Goal: Information Seeking & Learning: Learn about a topic

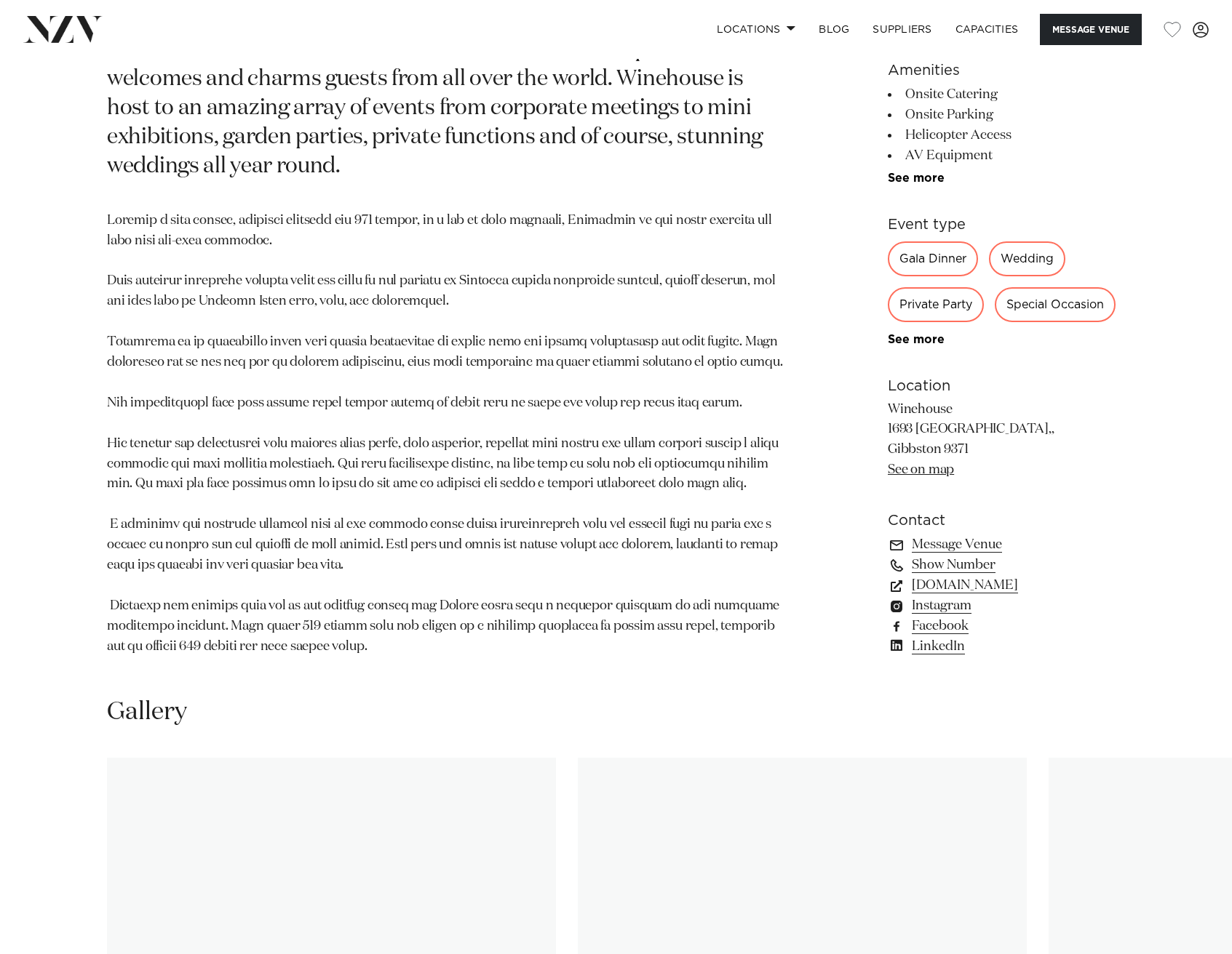
scroll to position [1220, 0]
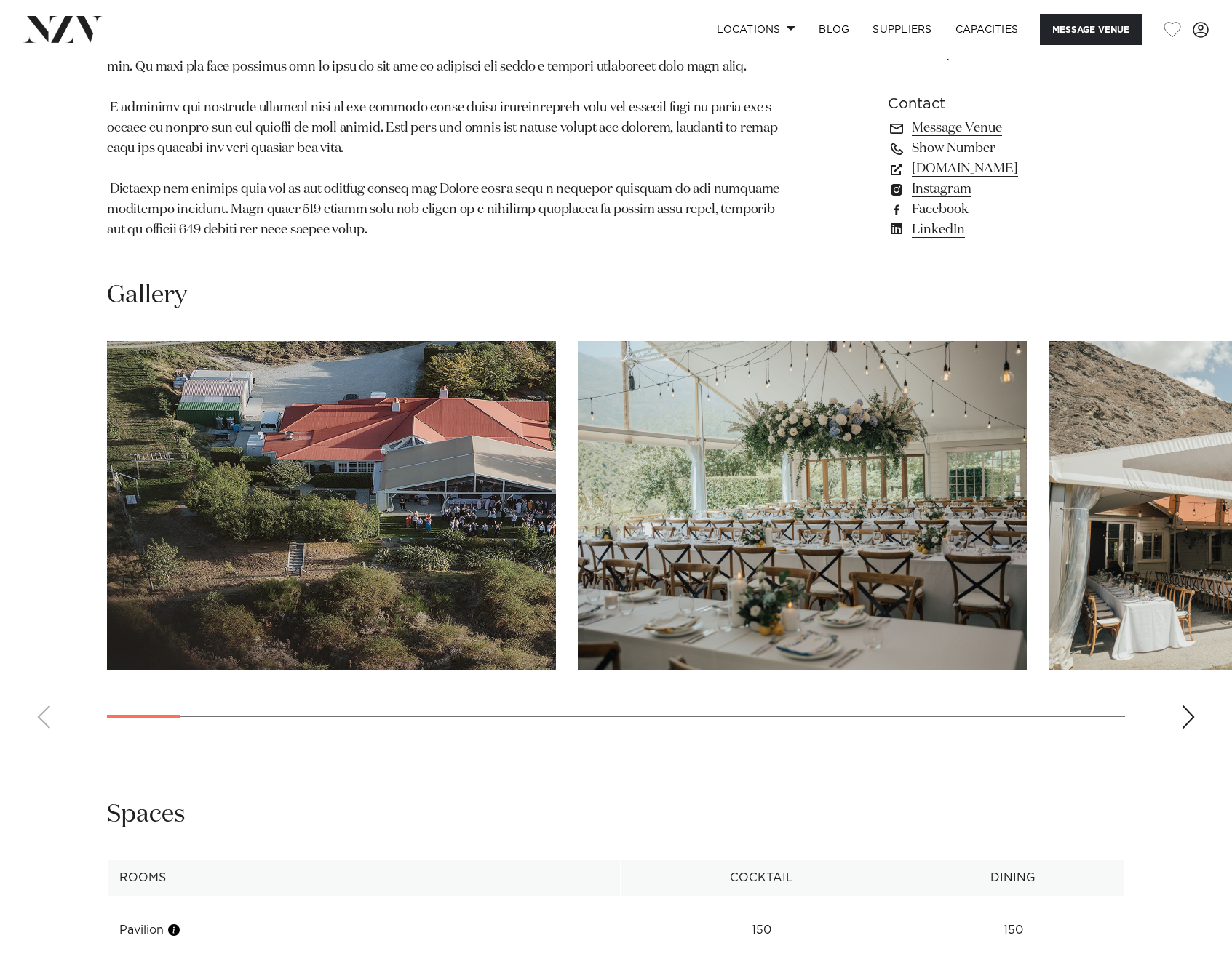
click at [1187, 705] on div "Next slide" at bounding box center [1188, 717] width 15 height 23
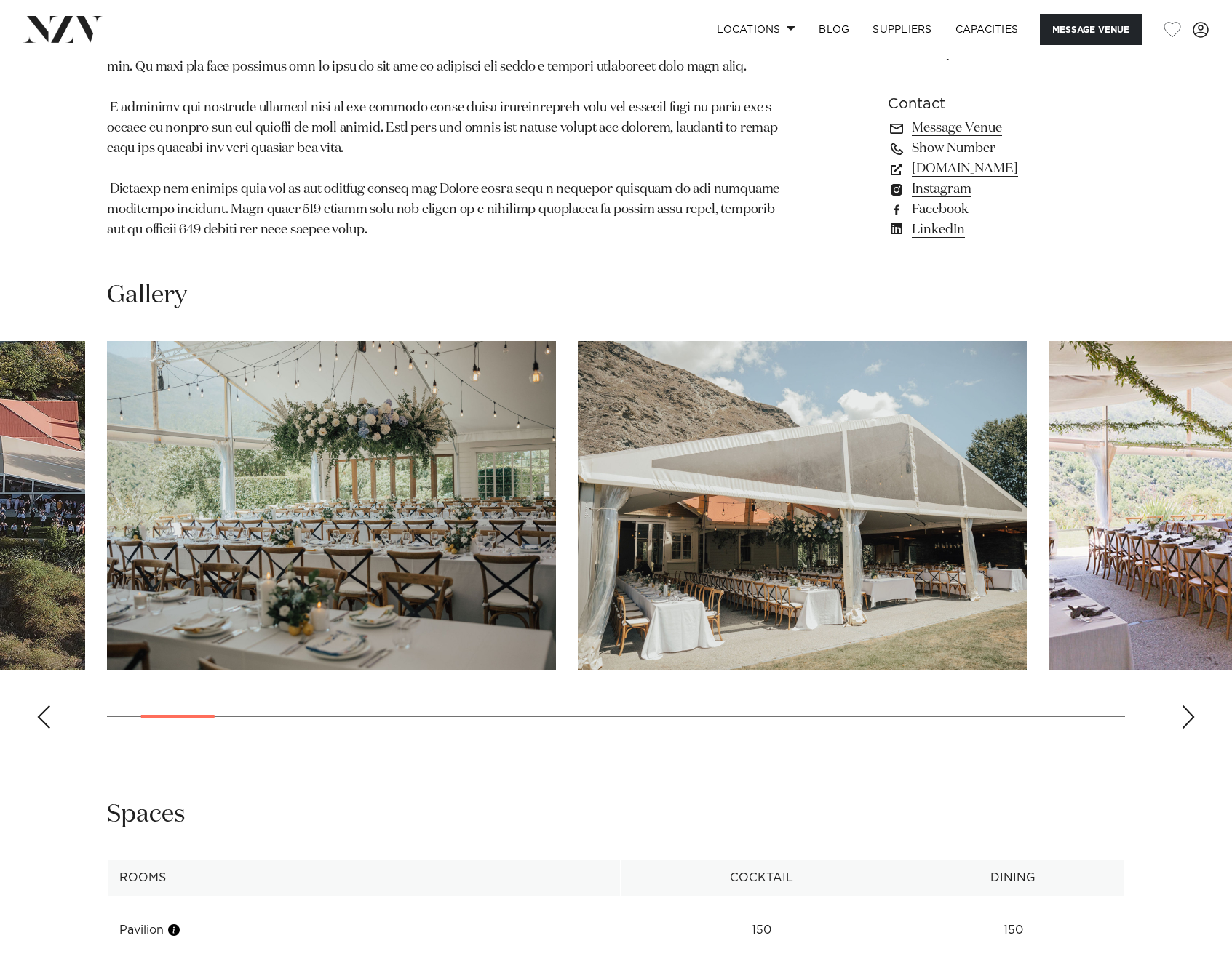
click at [1187, 705] on div "Next slide" at bounding box center [1188, 717] width 15 height 23
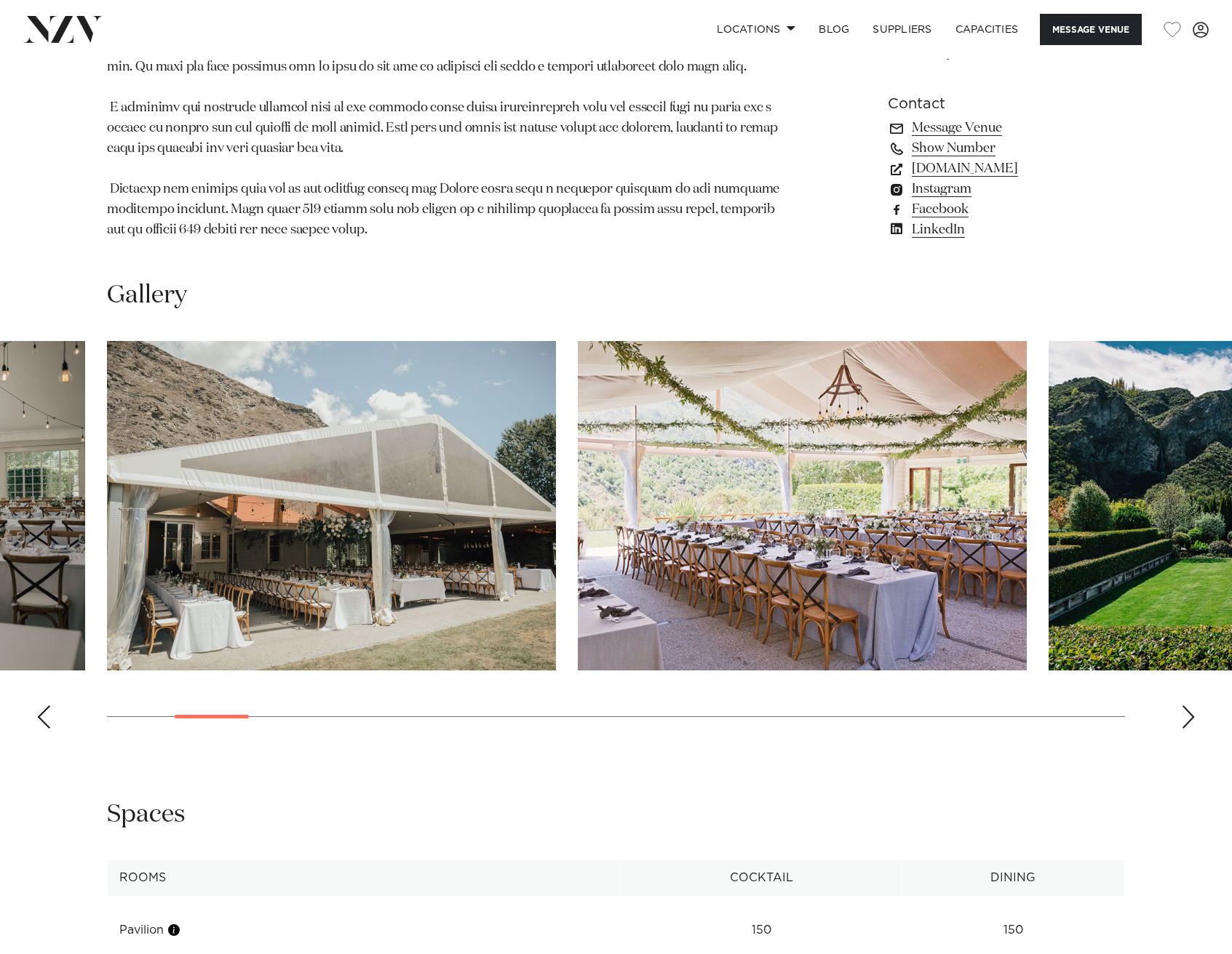
click at [1186, 705] on div "Next slide" at bounding box center [1188, 717] width 15 height 23
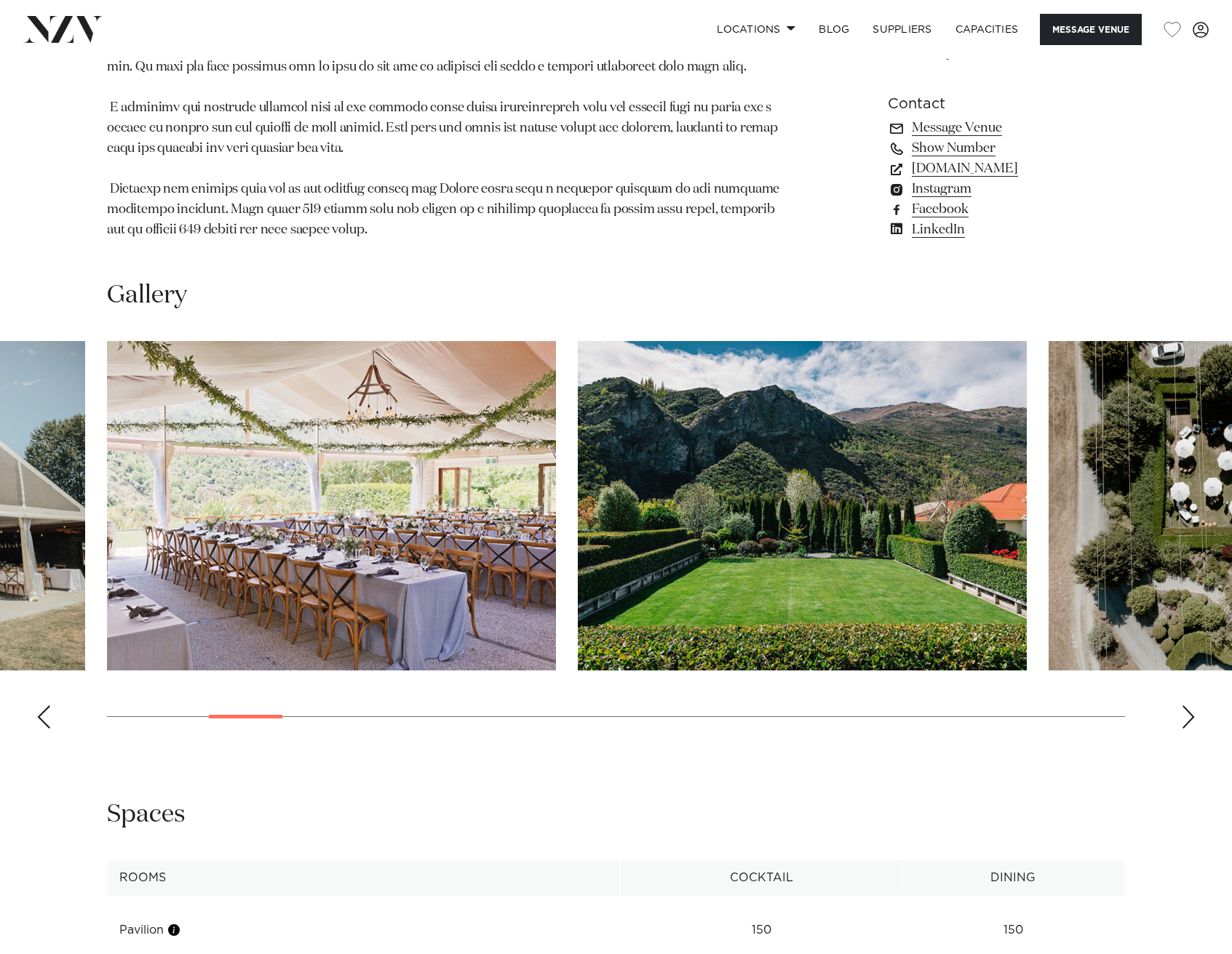
click at [1186, 705] on div "Next slide" at bounding box center [1188, 717] width 15 height 23
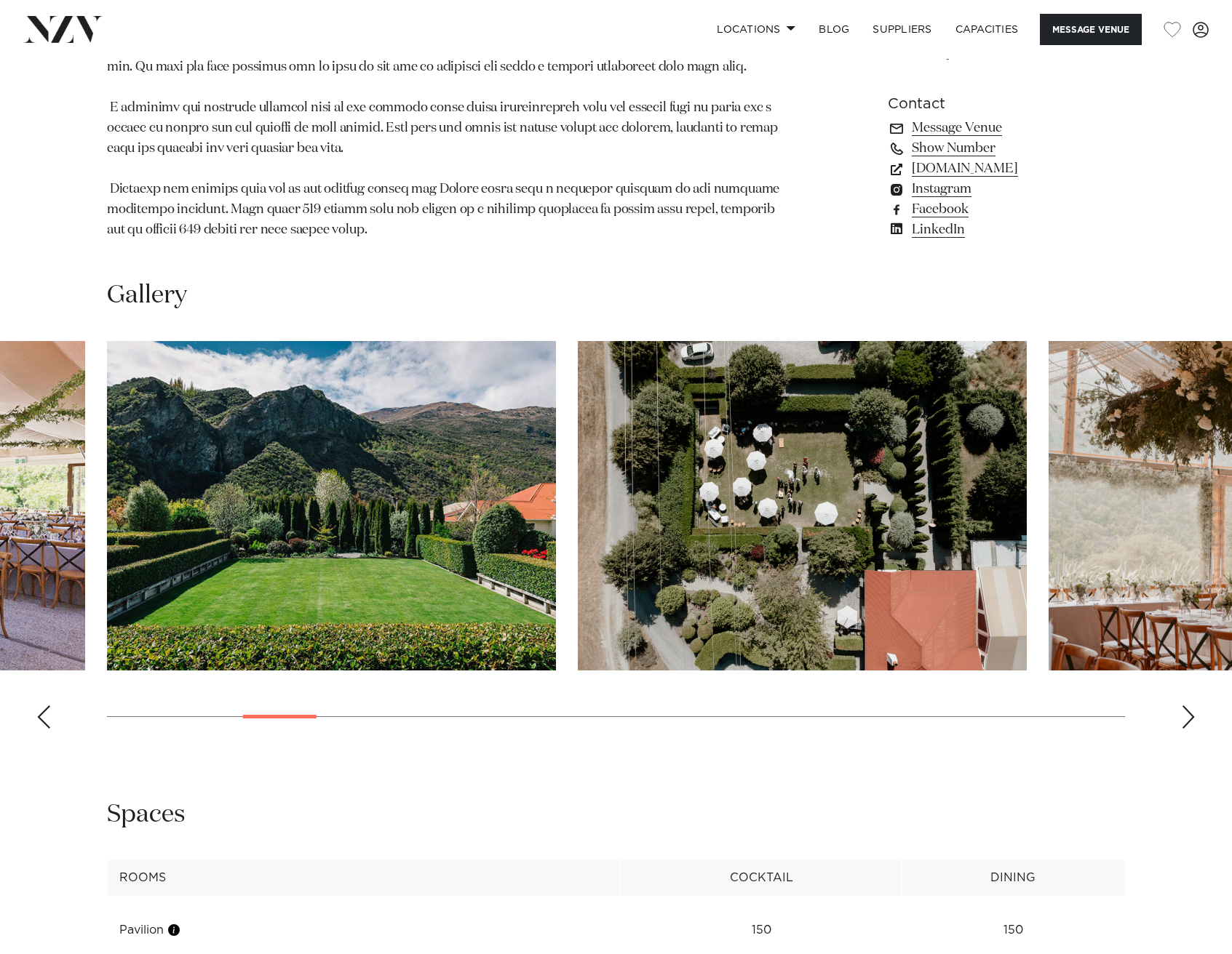
click at [1186, 705] on div "Next slide" at bounding box center [1188, 717] width 15 height 23
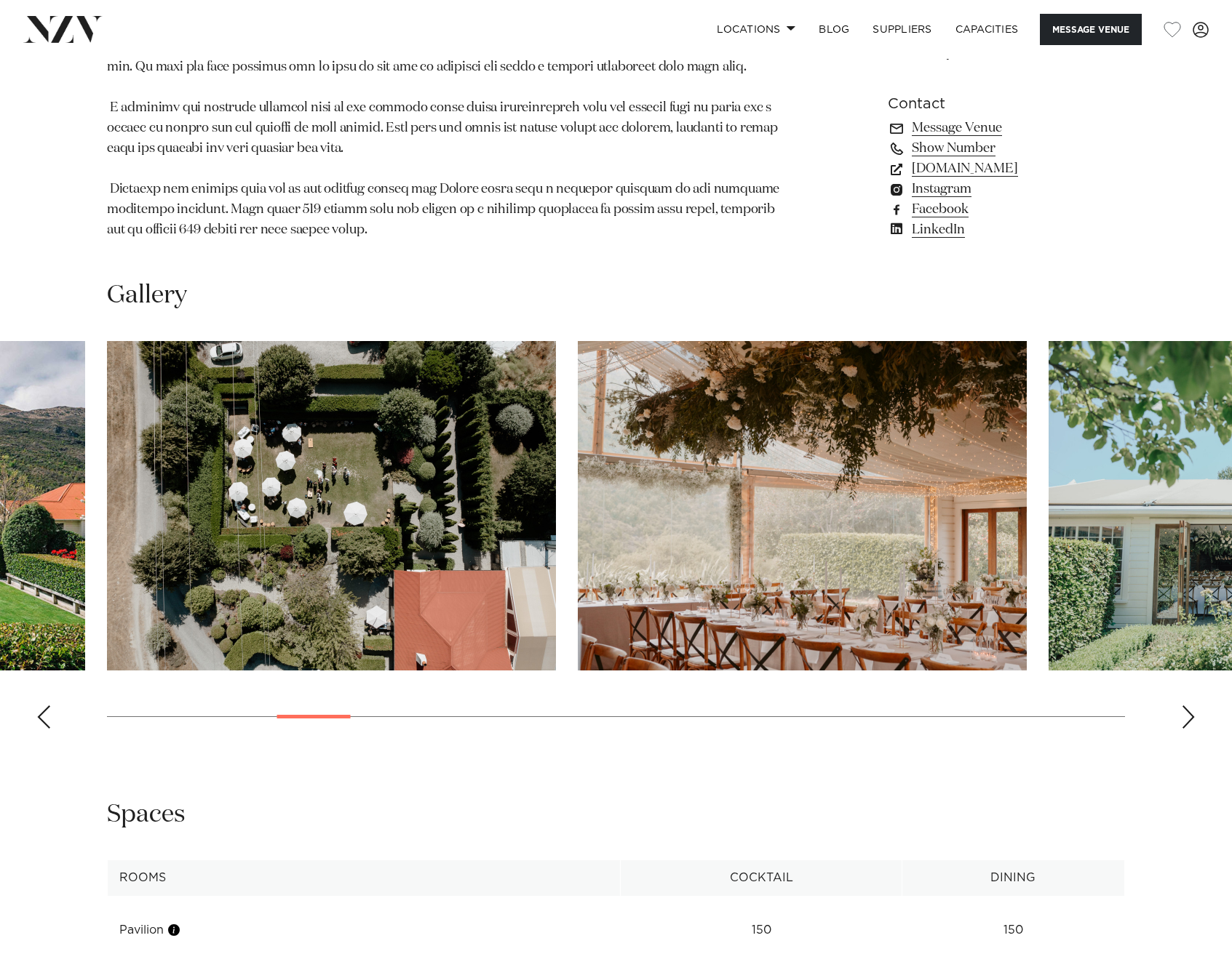
click at [1186, 705] on div "Next slide" at bounding box center [1188, 717] width 15 height 23
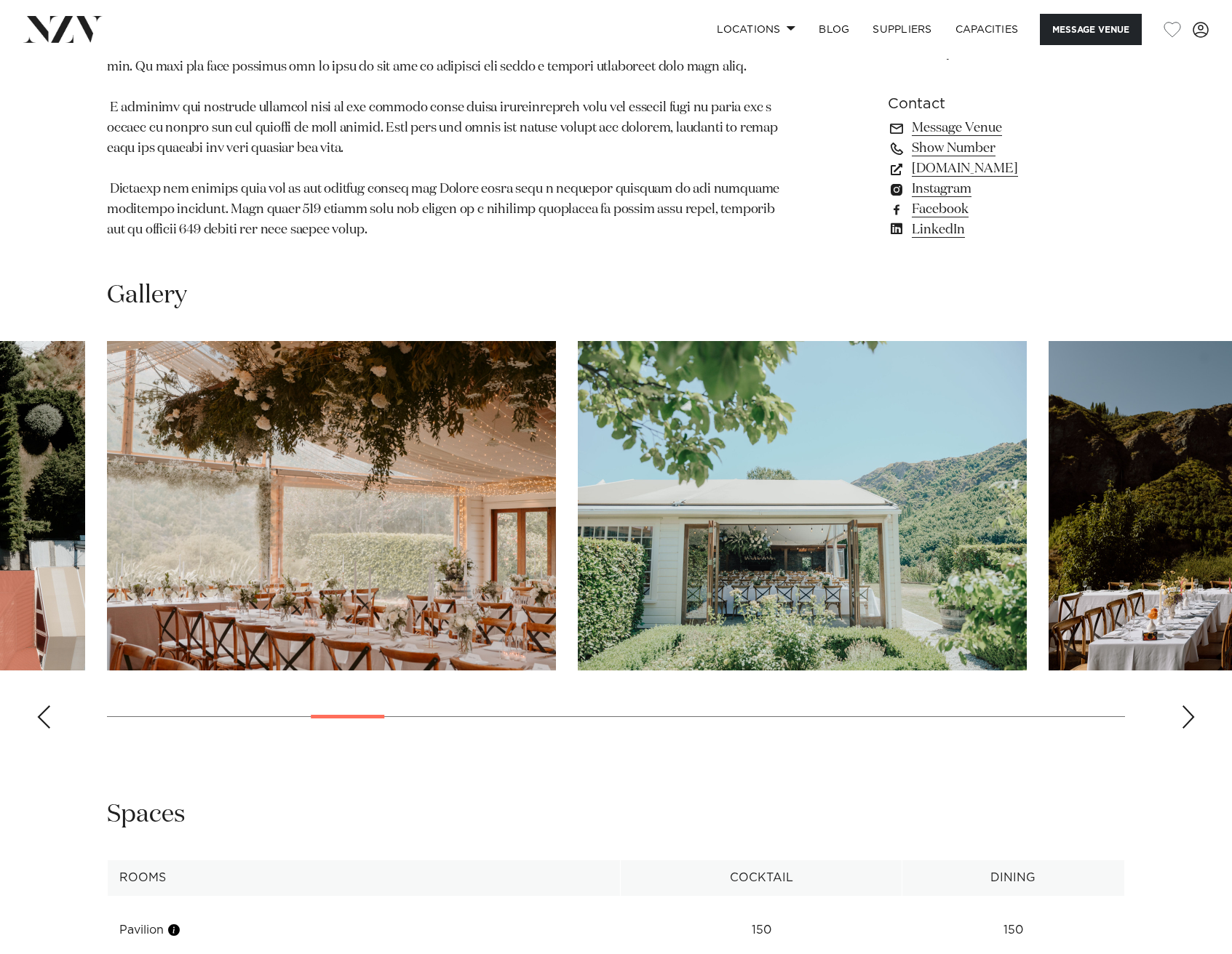
click at [1186, 705] on div "Next slide" at bounding box center [1188, 717] width 15 height 23
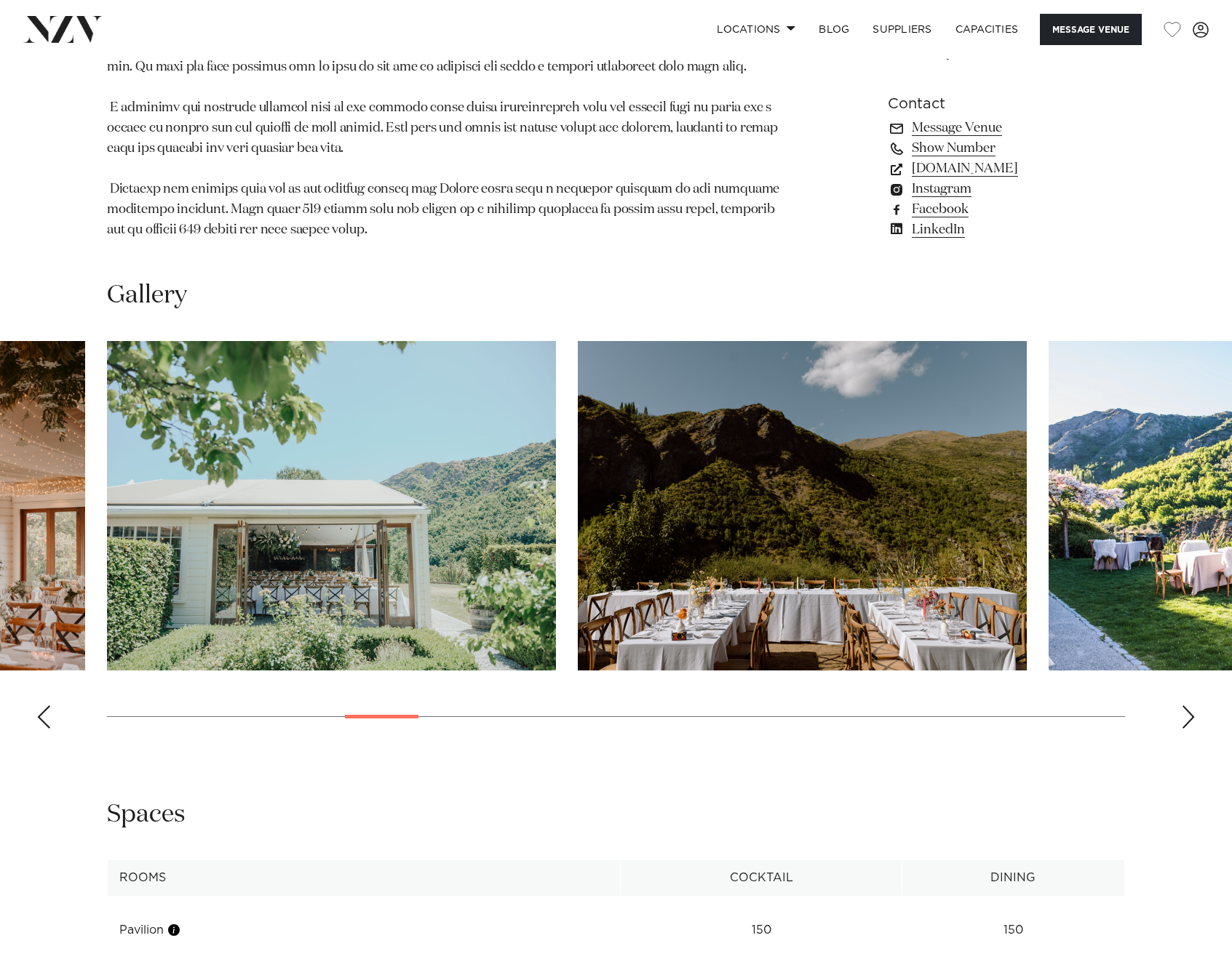
click at [1186, 705] on div "Next slide" at bounding box center [1188, 717] width 15 height 23
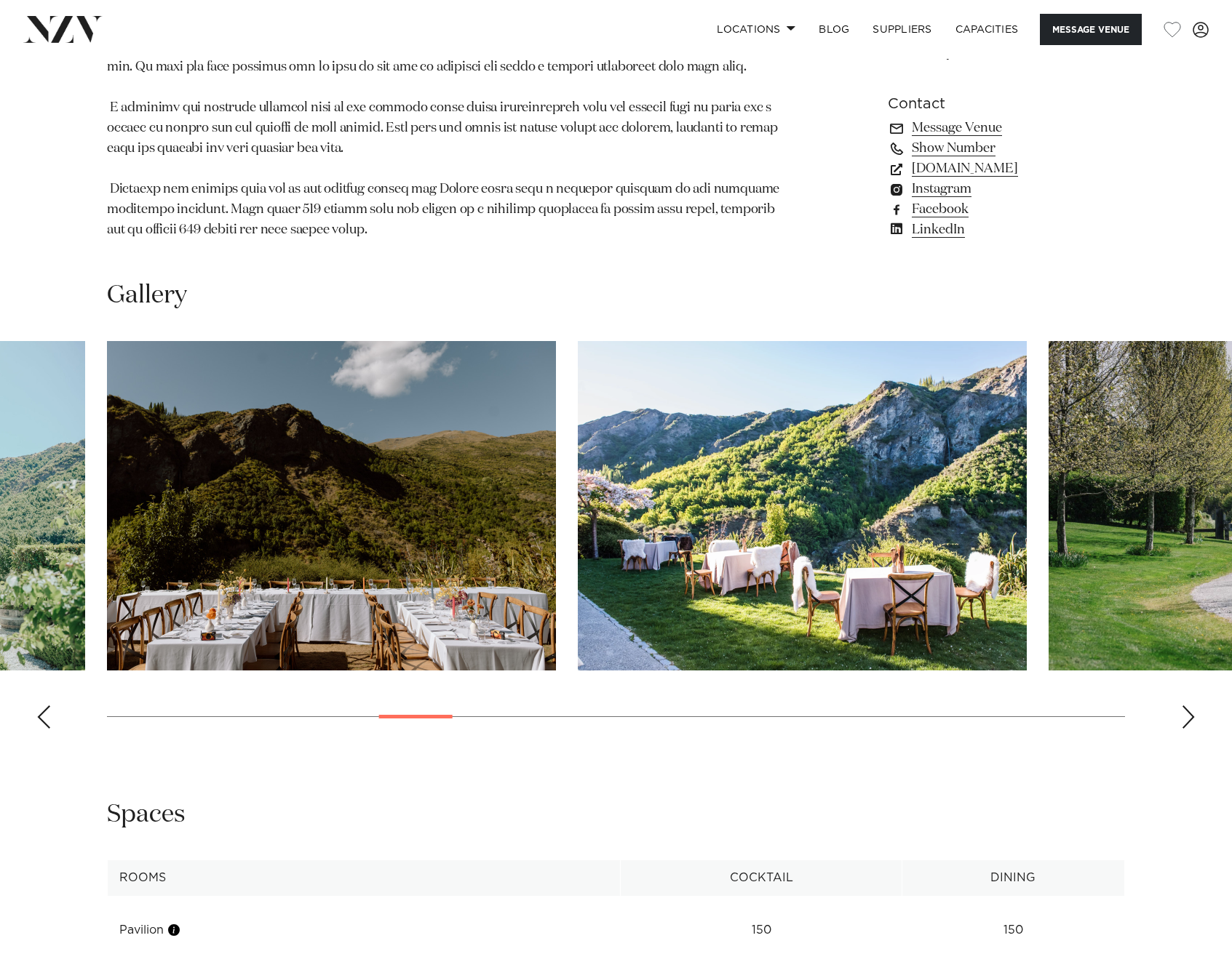
click at [1186, 705] on div "Next slide" at bounding box center [1188, 717] width 15 height 23
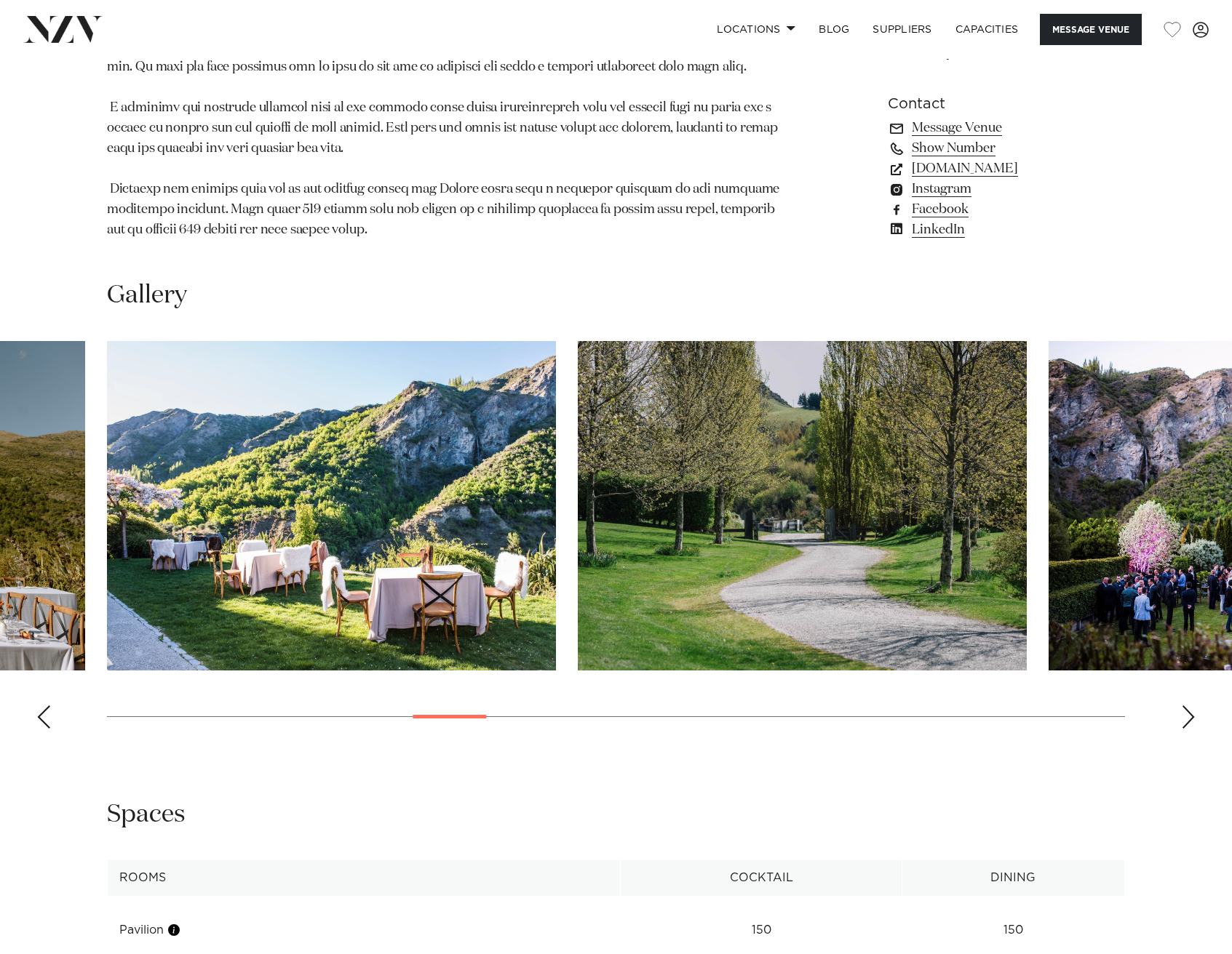
click at [53, 699] on swiper-container at bounding box center [616, 541] width 1232 height 399
click at [46, 705] on div "Previous slide" at bounding box center [44, 717] width 15 height 23
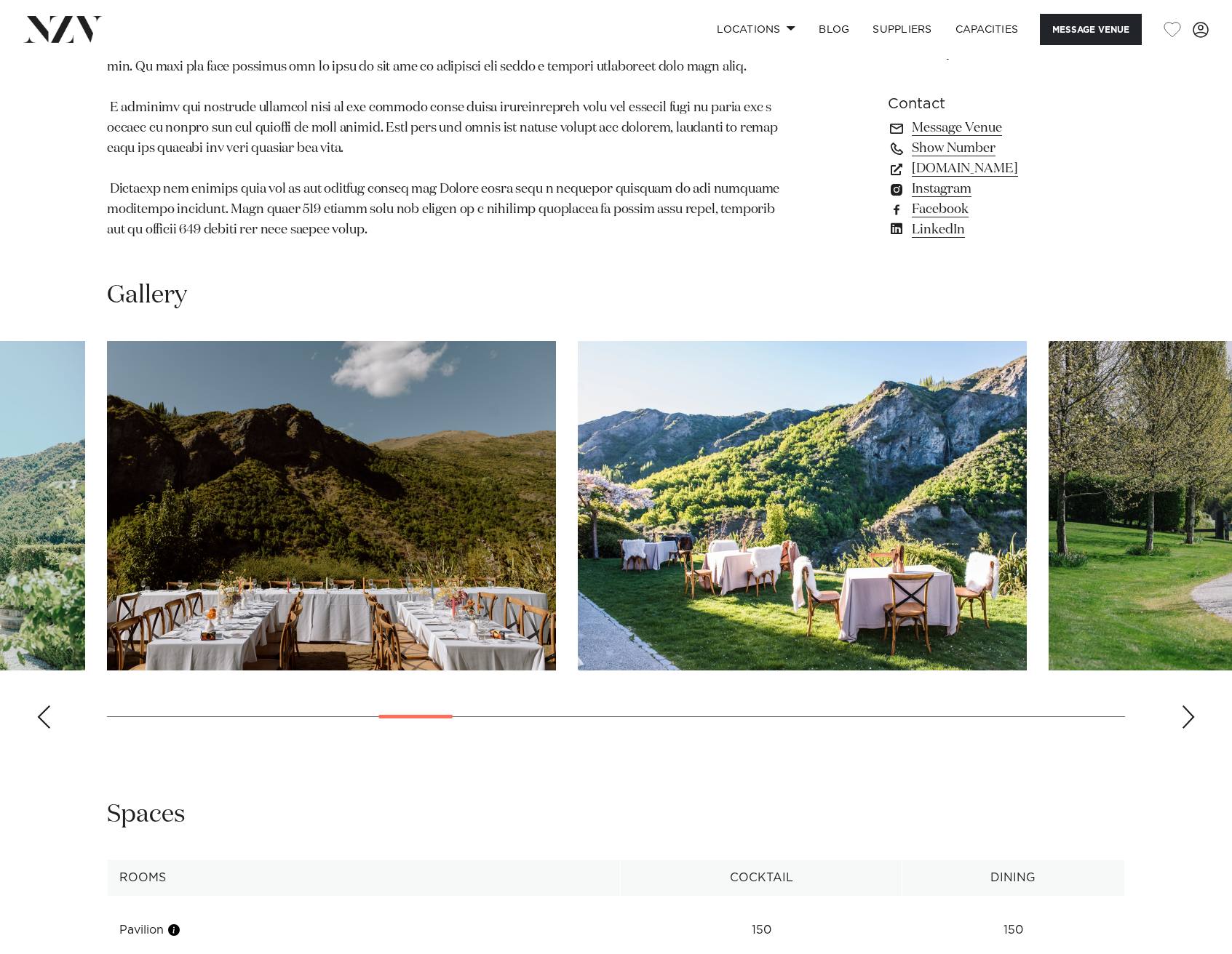
click at [1189, 705] on div "Next slide" at bounding box center [1188, 717] width 15 height 23
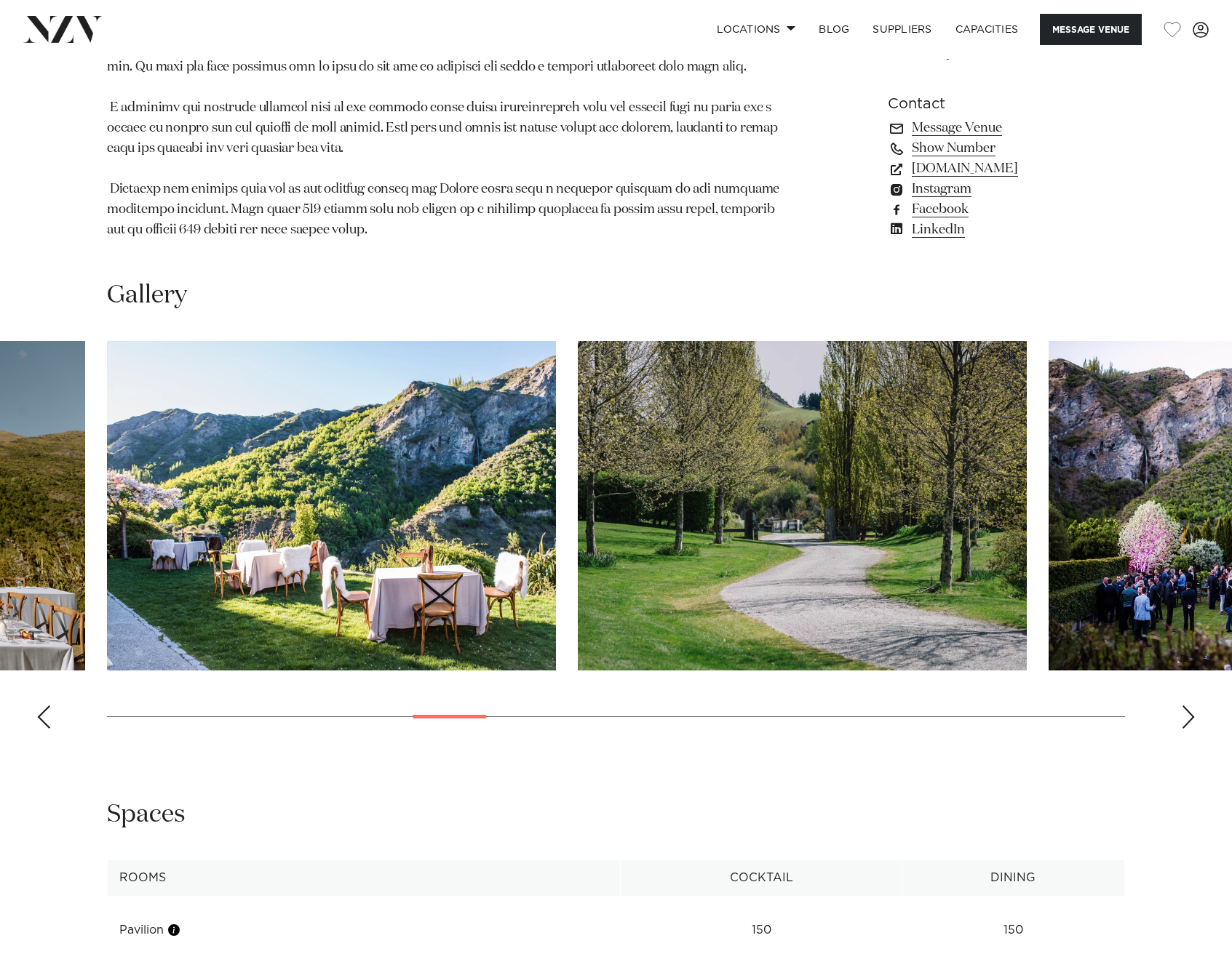
click at [1189, 705] on div "Next slide" at bounding box center [1188, 717] width 15 height 23
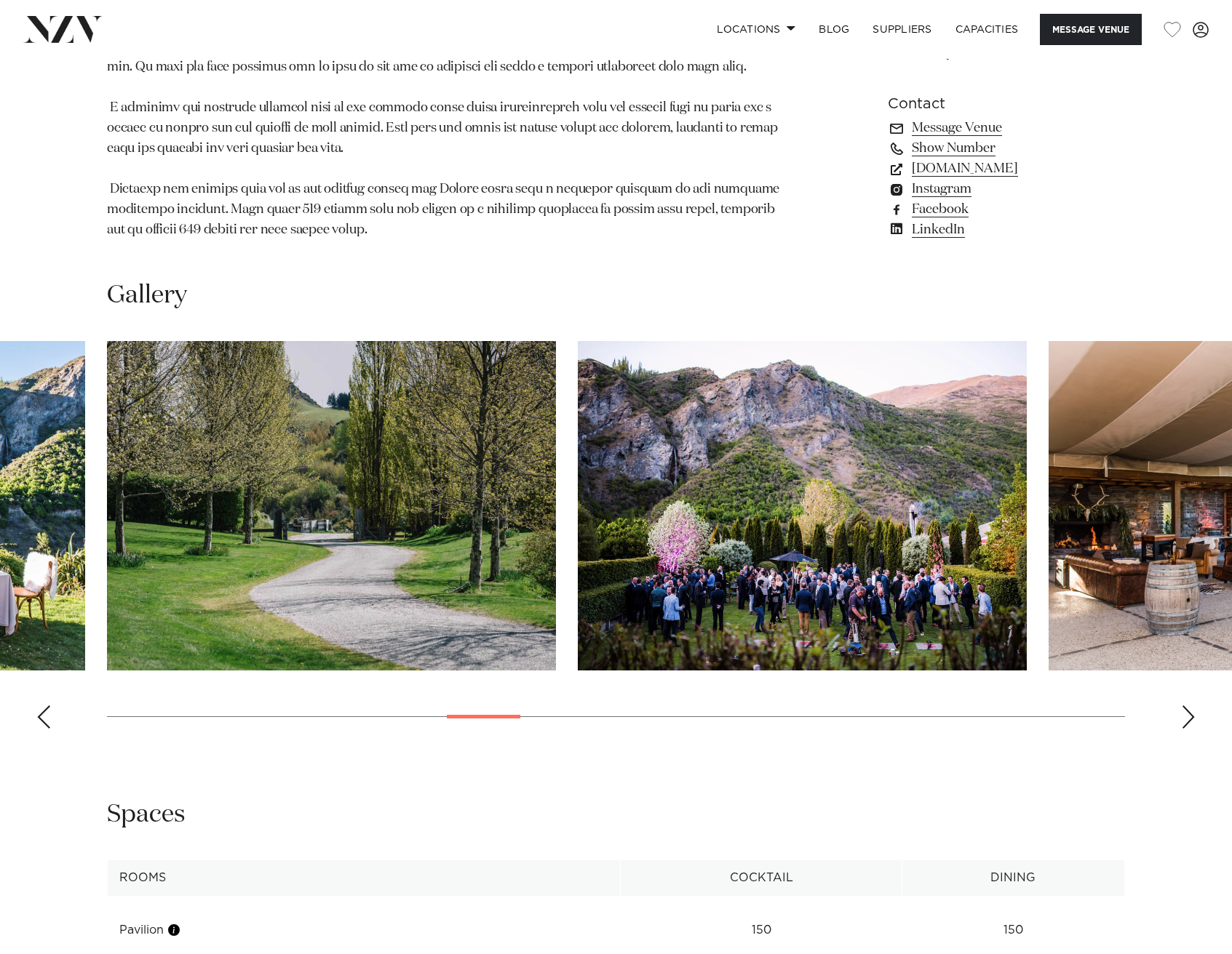
click at [1189, 705] on div "Next slide" at bounding box center [1188, 717] width 15 height 23
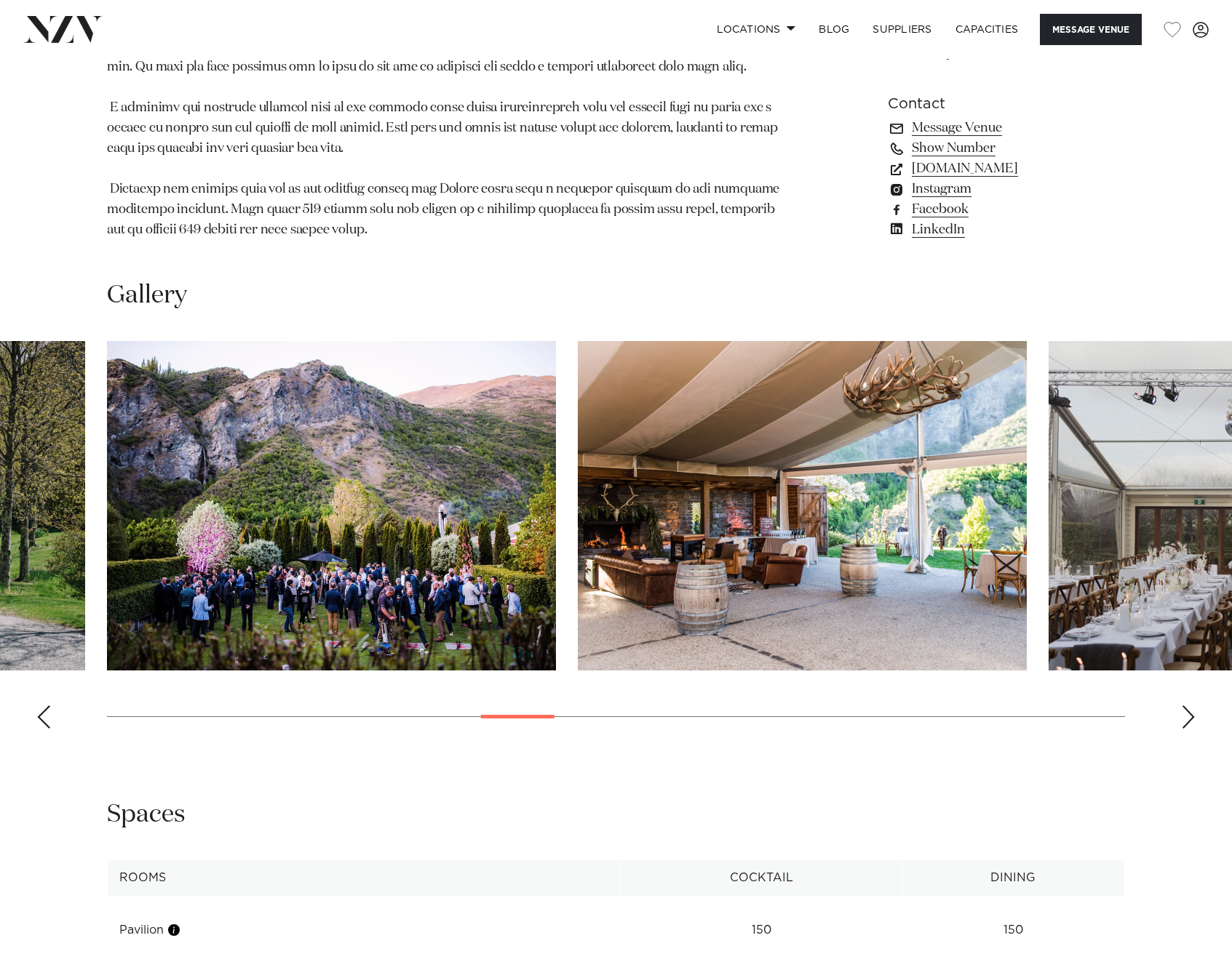
click at [1189, 705] on div "Next slide" at bounding box center [1188, 717] width 15 height 23
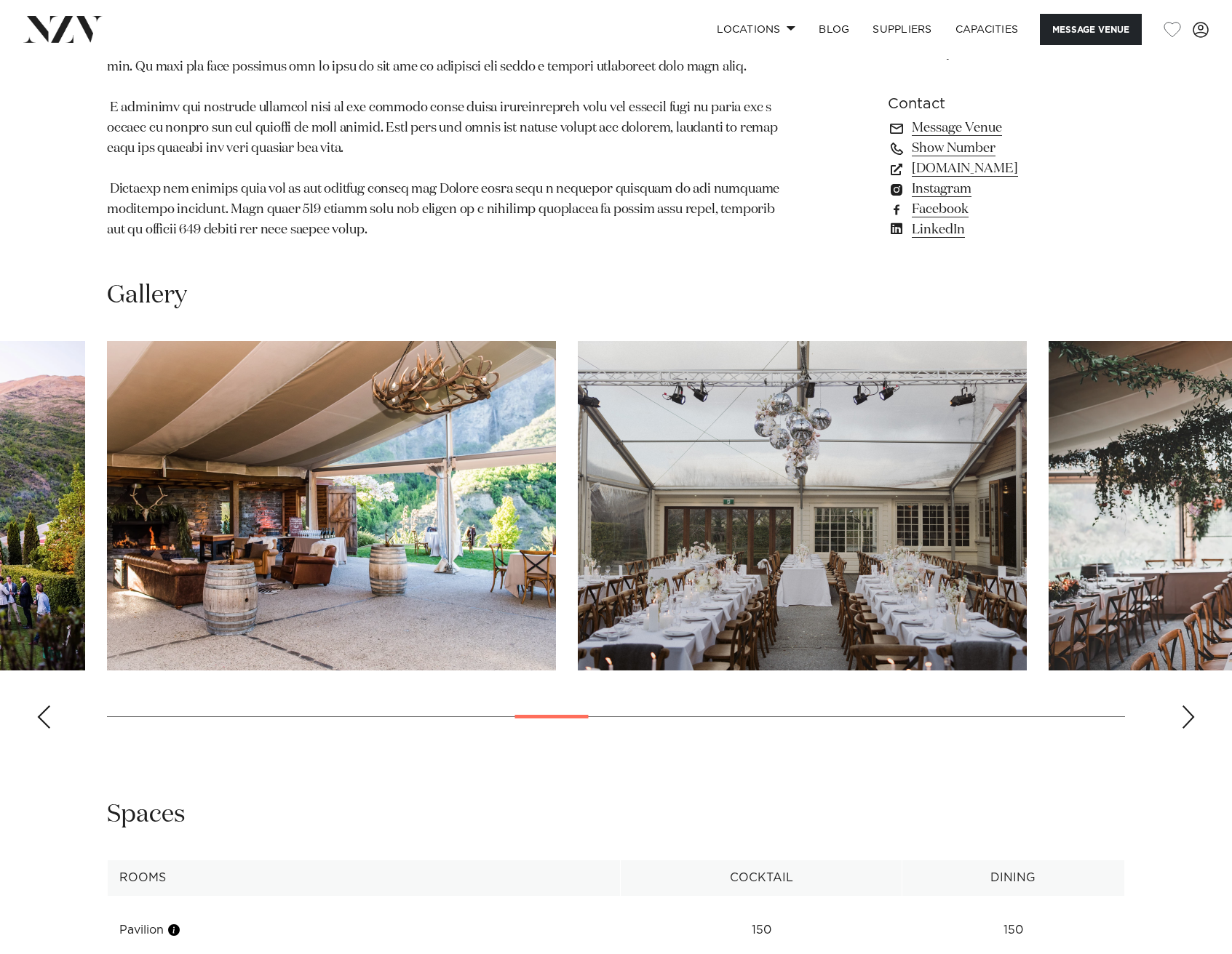
click at [53, 700] on swiper-container at bounding box center [616, 541] width 1232 height 399
click at [44, 705] on div "Previous slide" at bounding box center [44, 717] width 15 height 23
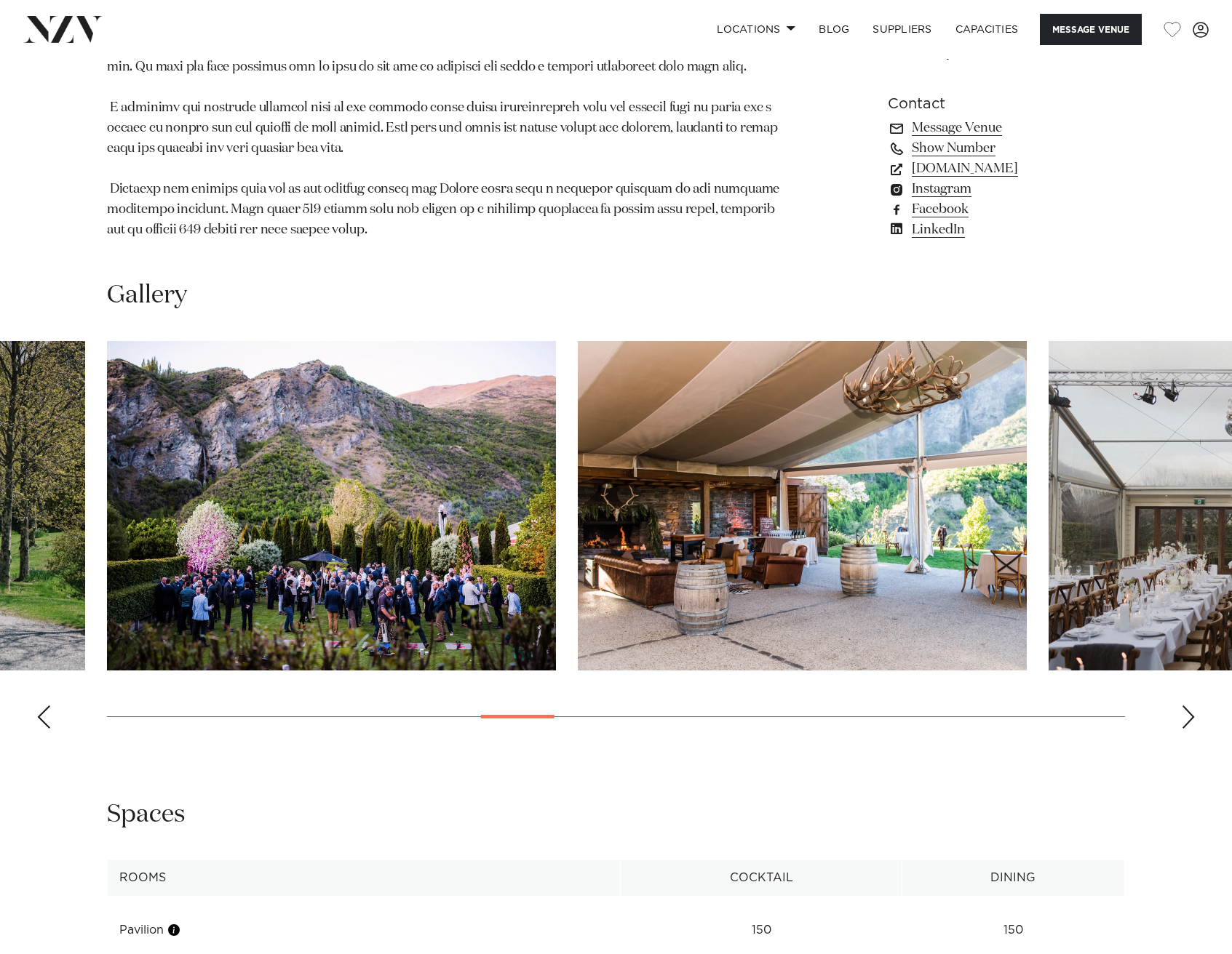
click at [1189, 705] on div "Next slide" at bounding box center [1188, 717] width 15 height 23
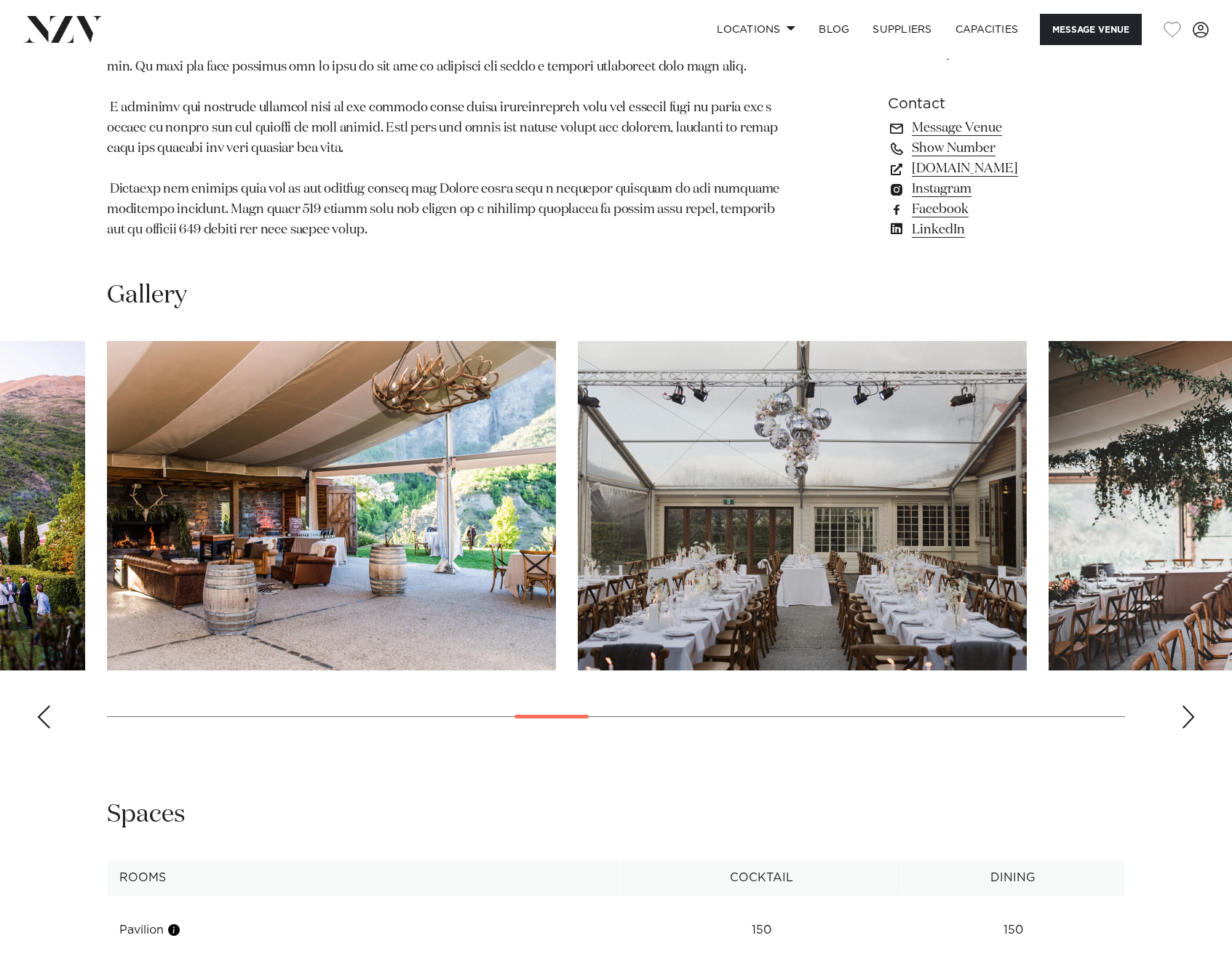
click at [1189, 705] on div "Next slide" at bounding box center [1188, 717] width 15 height 23
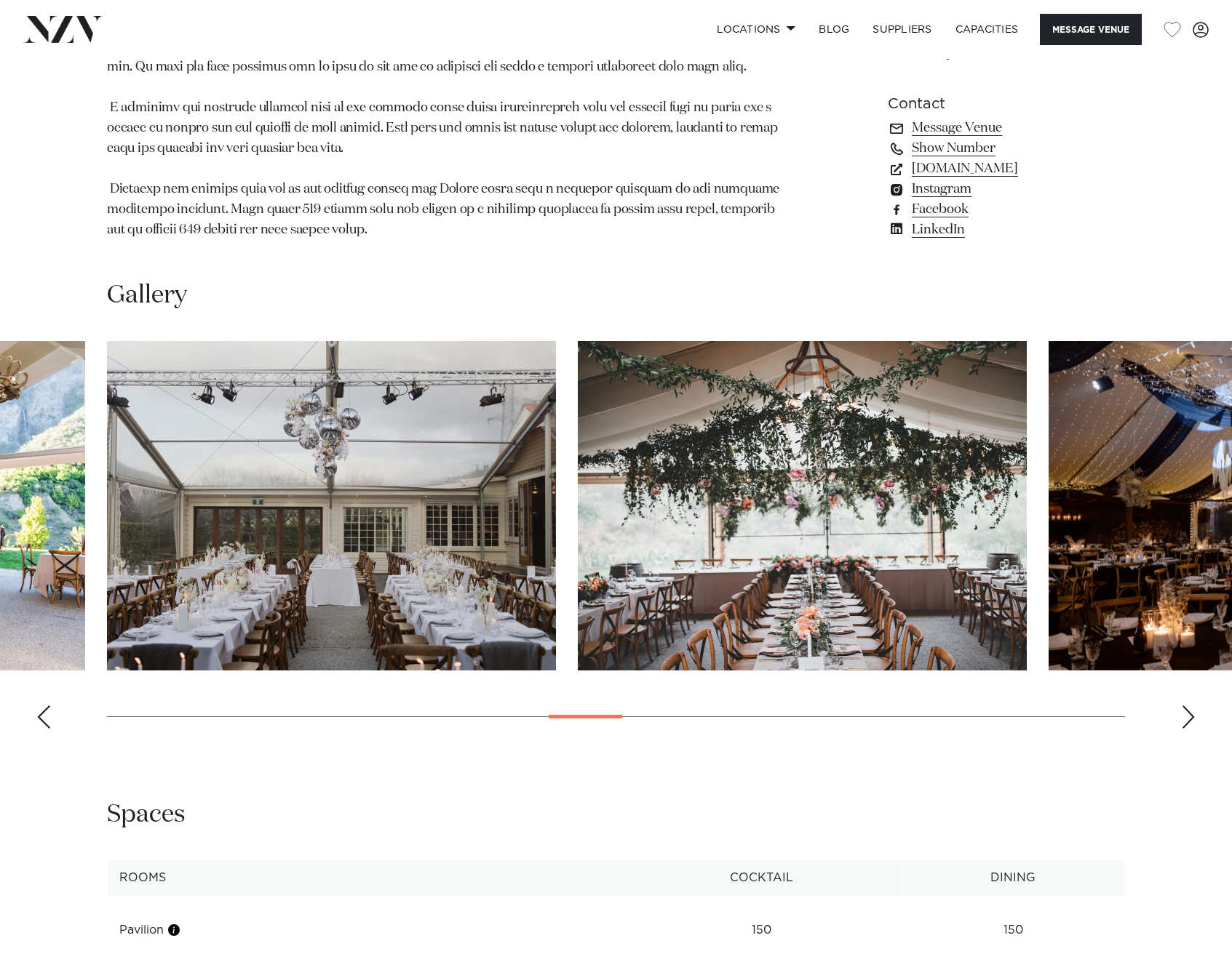
click at [1189, 705] on div "Next slide" at bounding box center [1188, 717] width 15 height 23
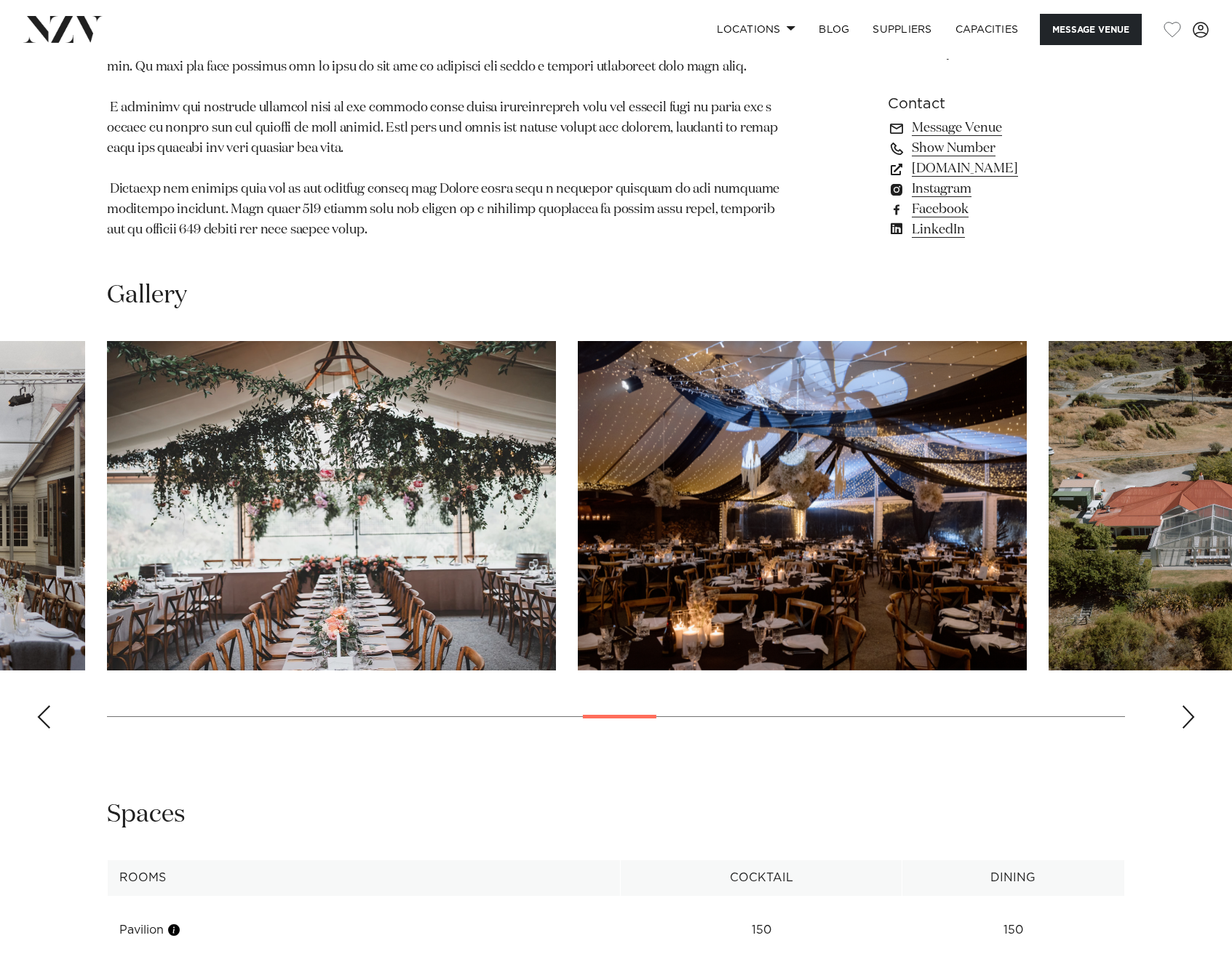
click at [1195, 705] on div "Next slide" at bounding box center [1188, 717] width 15 height 23
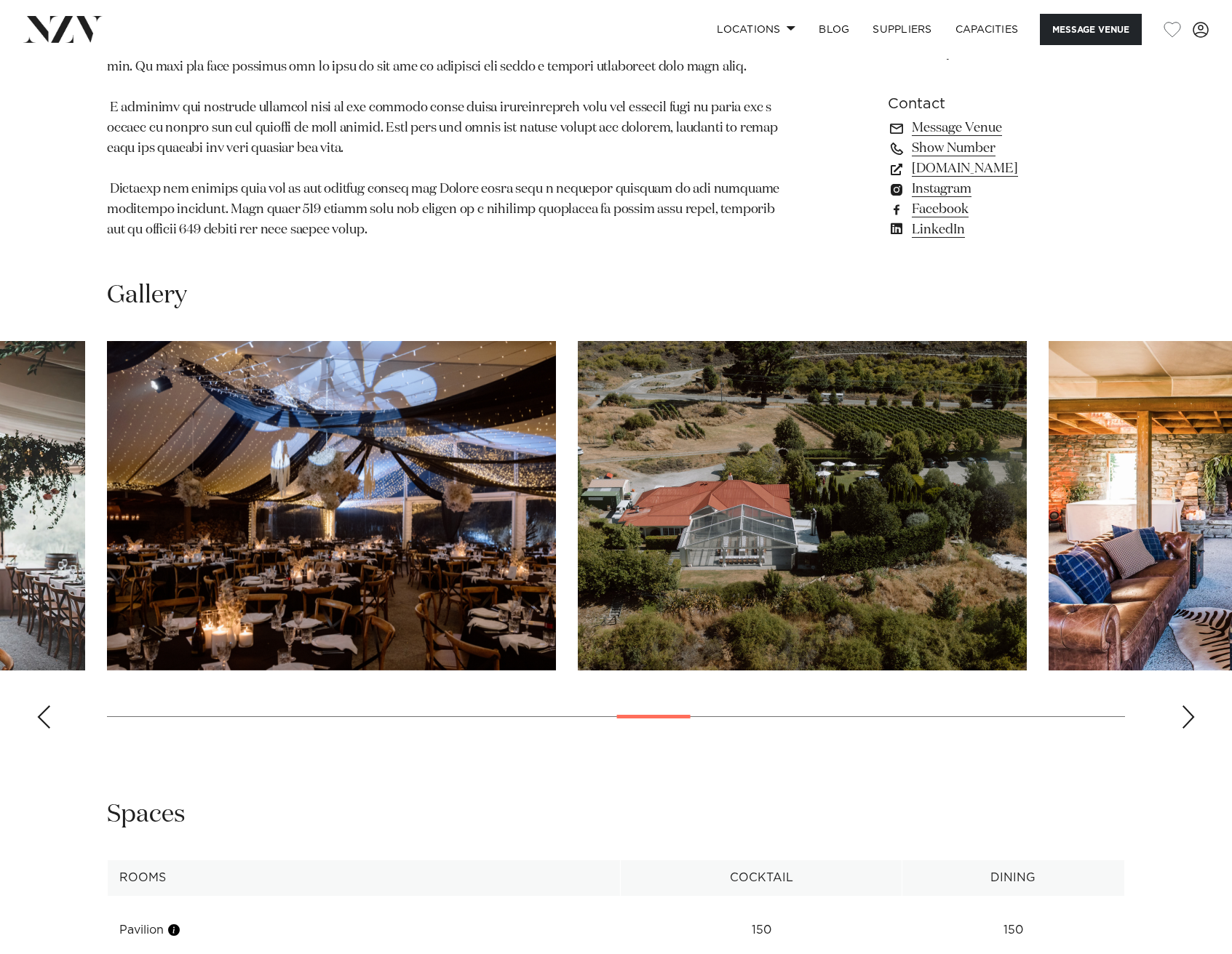
click at [1197, 684] on swiper-container at bounding box center [616, 541] width 1232 height 399
click at [1185, 705] on div "Next slide" at bounding box center [1188, 717] width 15 height 23
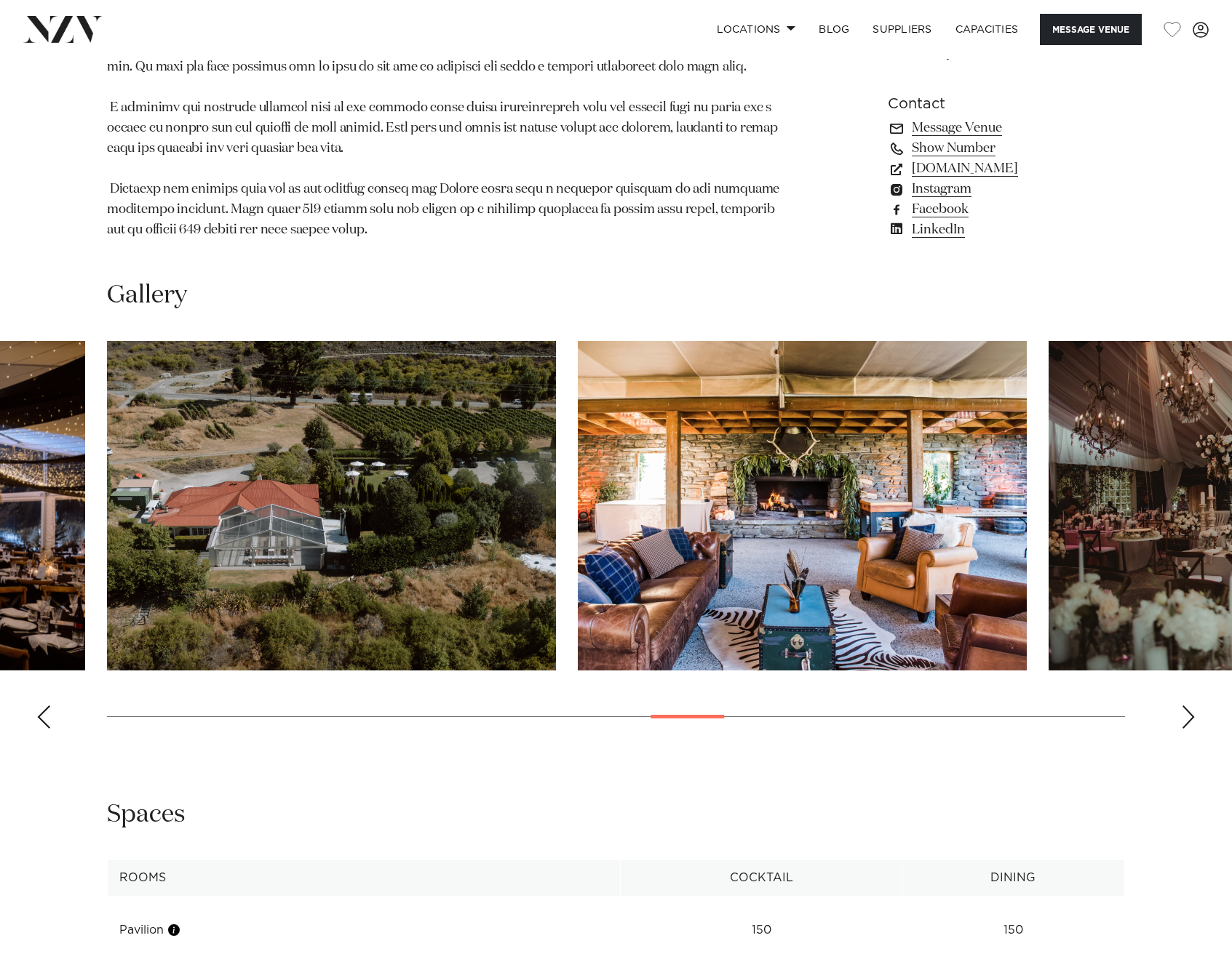
click at [852, 556] on img "18 / 30" at bounding box center [802, 506] width 449 height 329
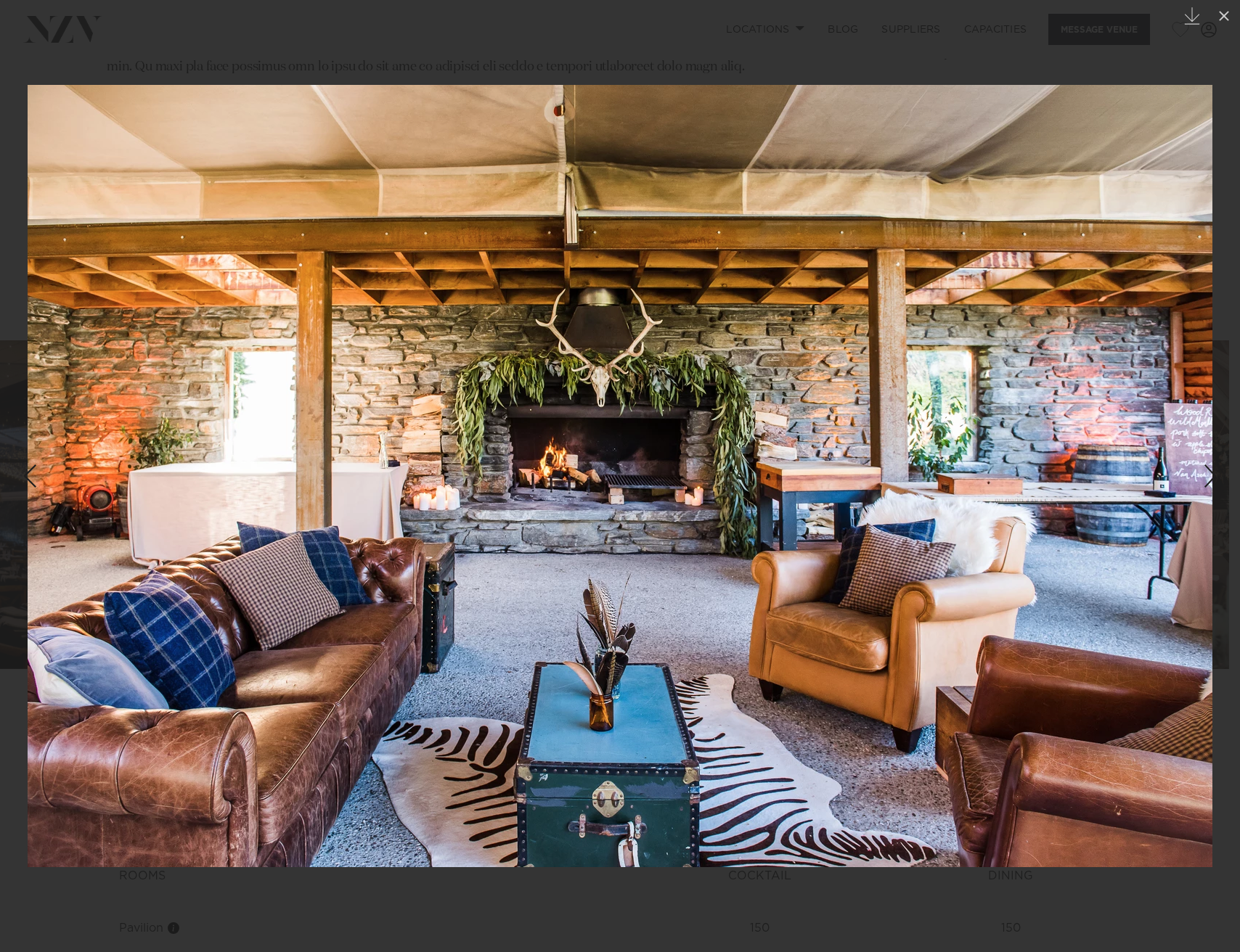
click at [1210, 488] on div "Next slide" at bounding box center [1210, 476] width 20 height 28
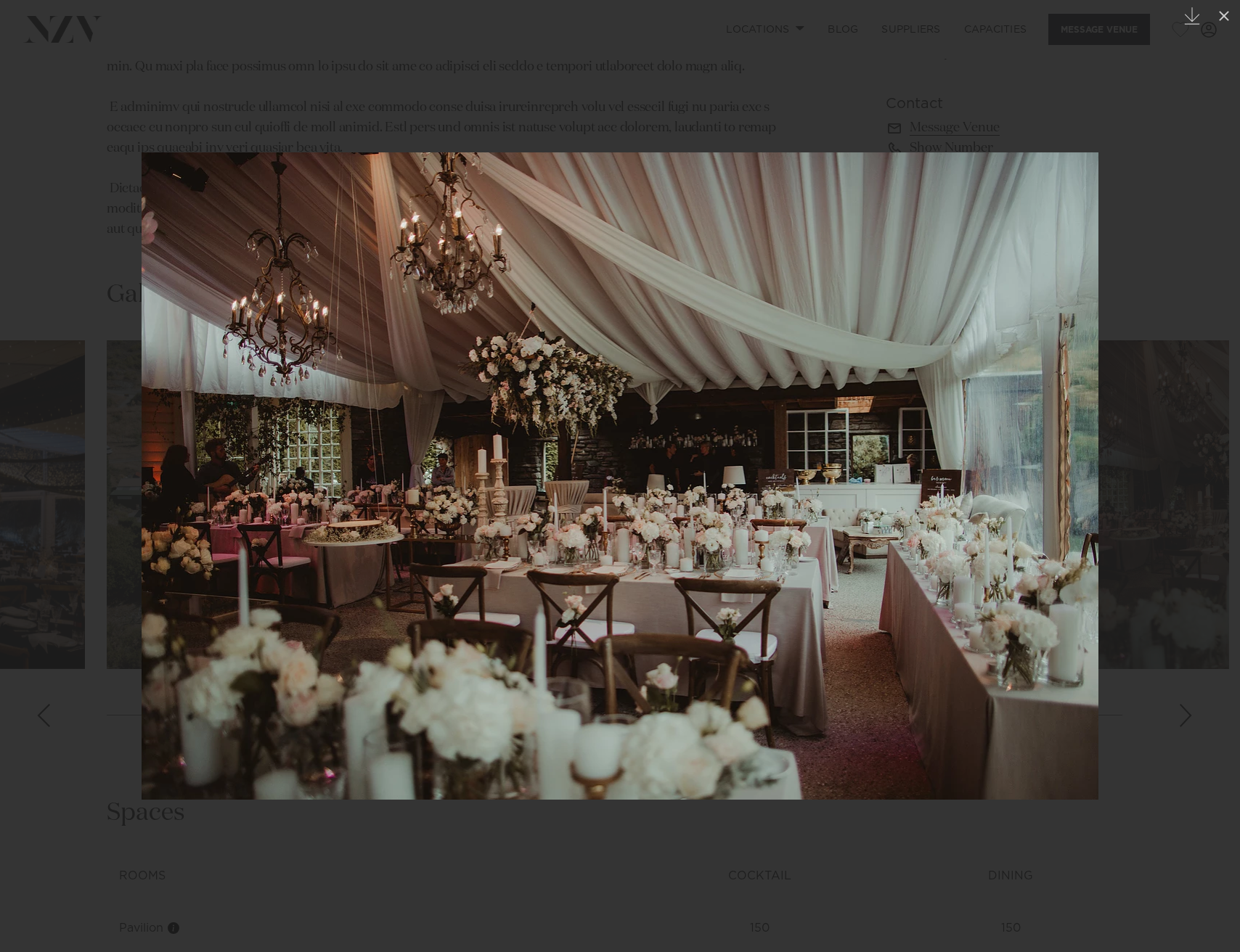
click at [1209, 483] on div "Next slide" at bounding box center [1210, 476] width 20 height 28
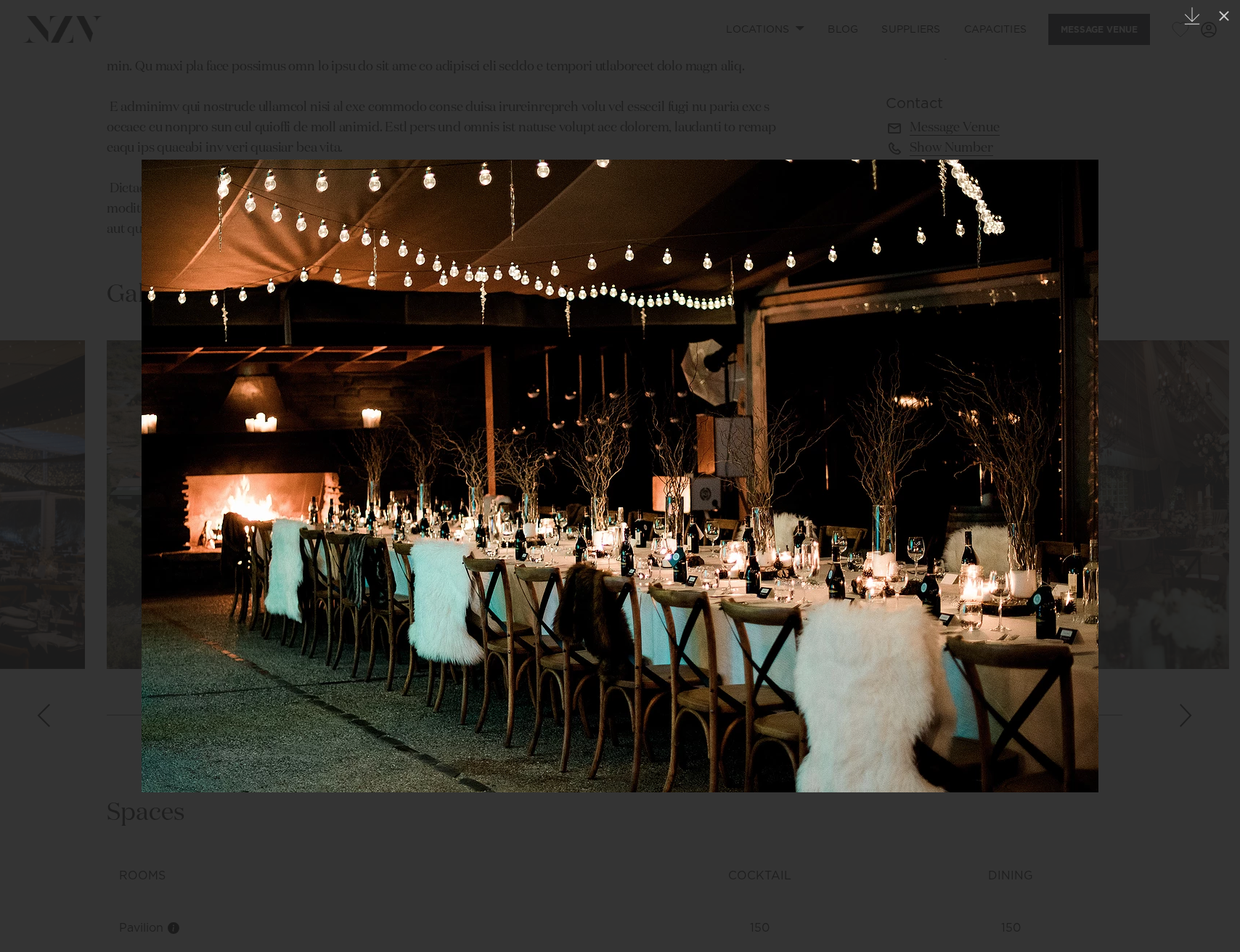
click at [1209, 483] on div "Next slide" at bounding box center [1210, 476] width 20 height 28
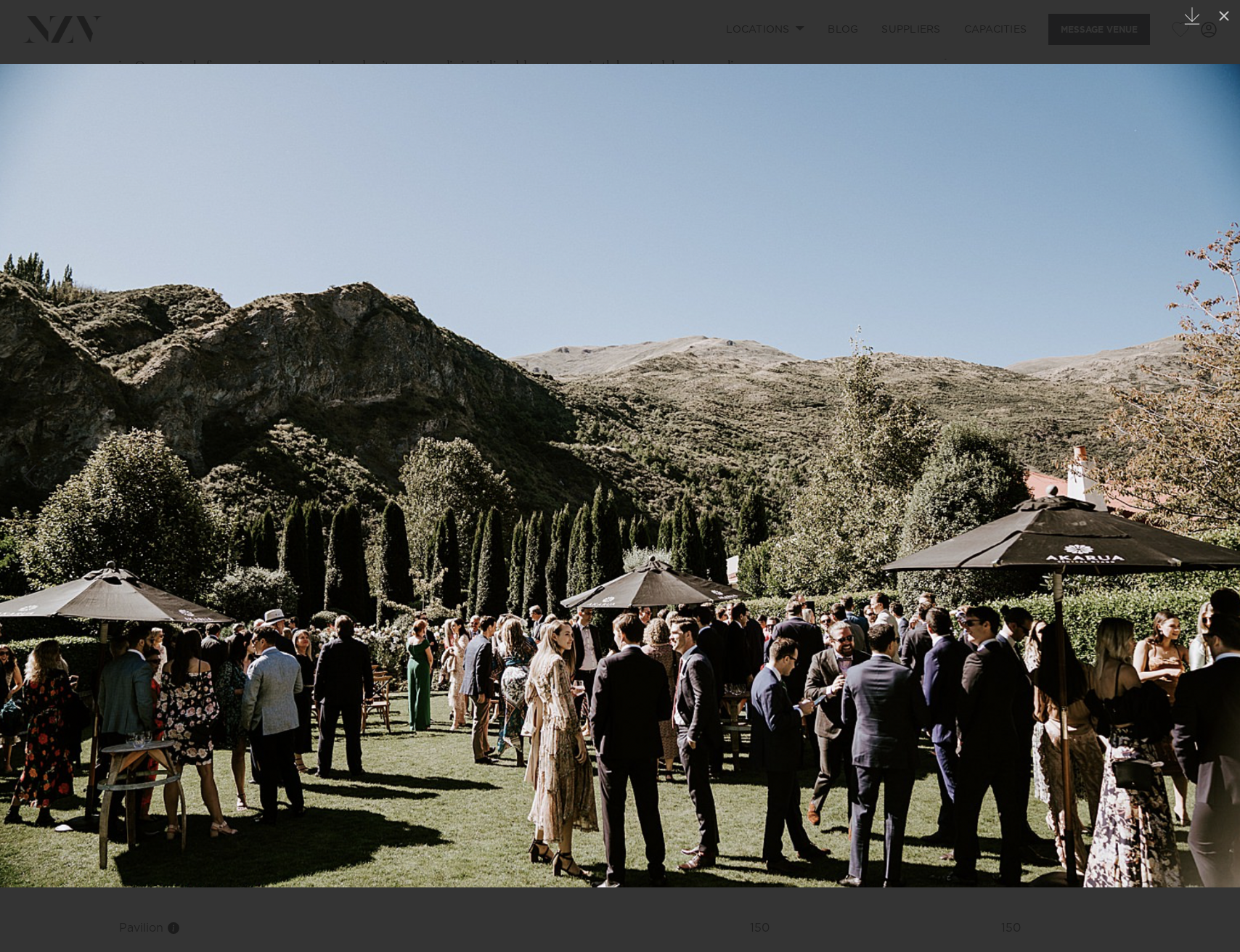
click at [1110, 38] on div at bounding box center [620, 476] width 1240 height 952
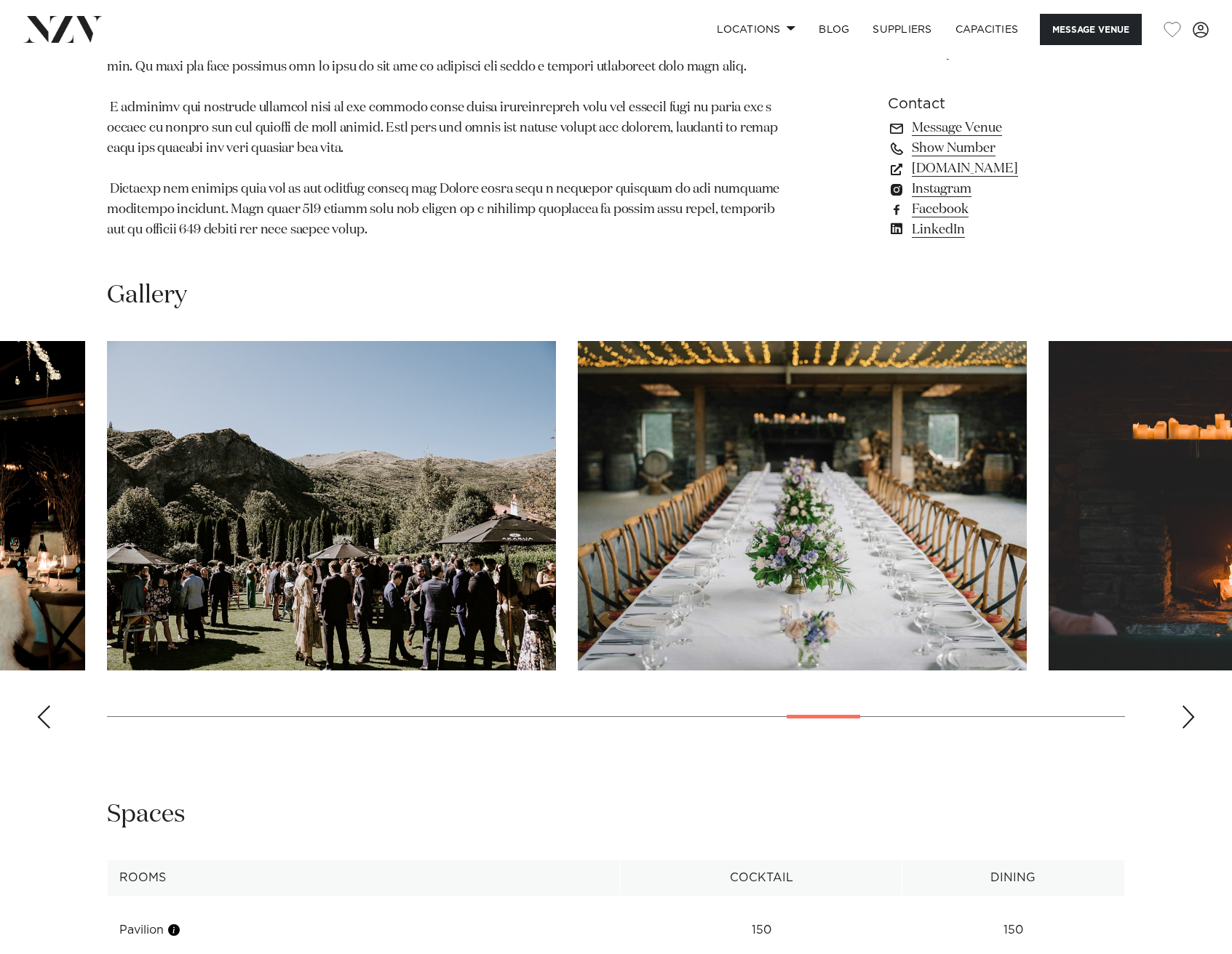
click at [1188, 705] on div "Next slide" at bounding box center [1188, 717] width 15 height 23
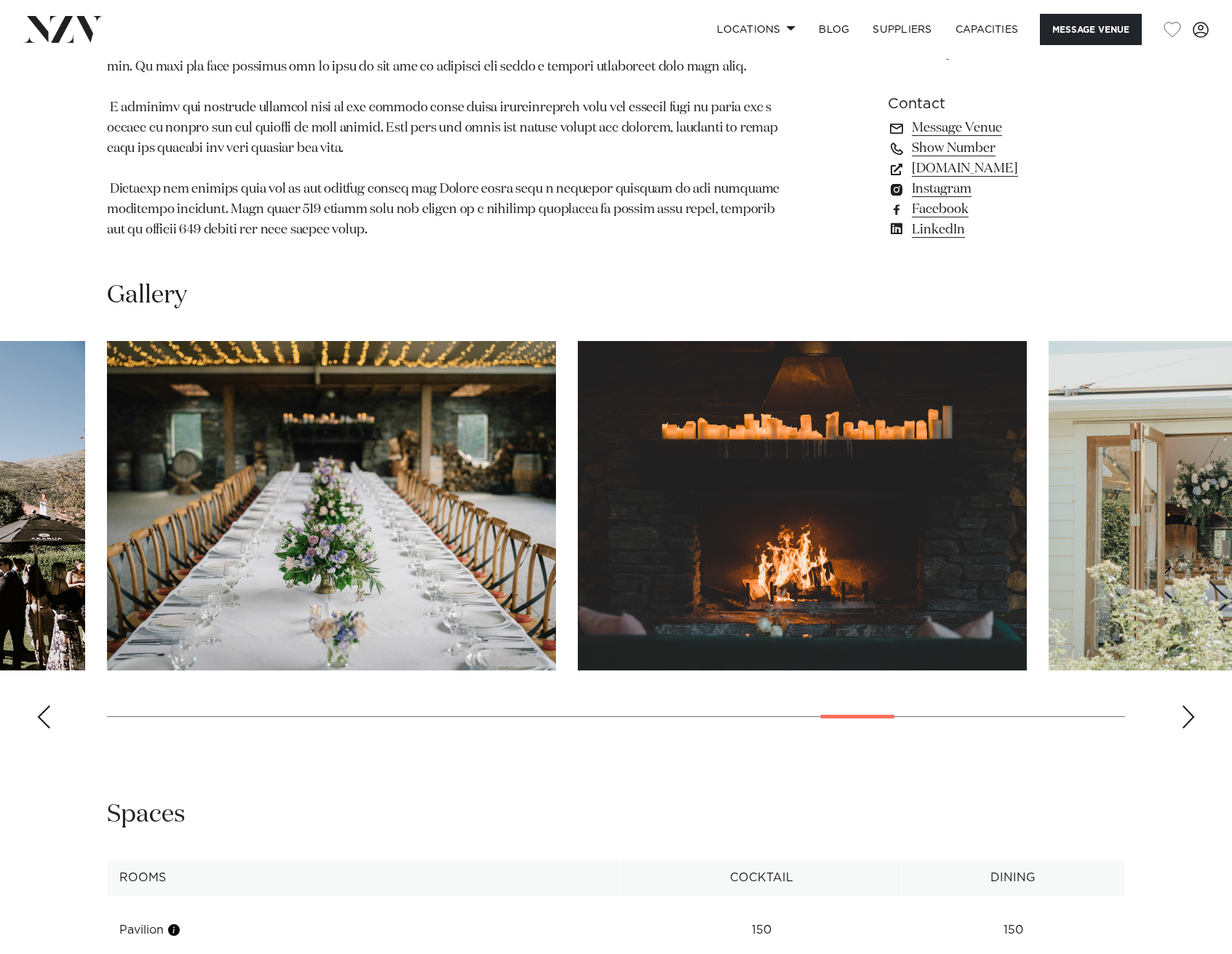
click at [1187, 705] on div "Next slide" at bounding box center [1188, 717] width 15 height 23
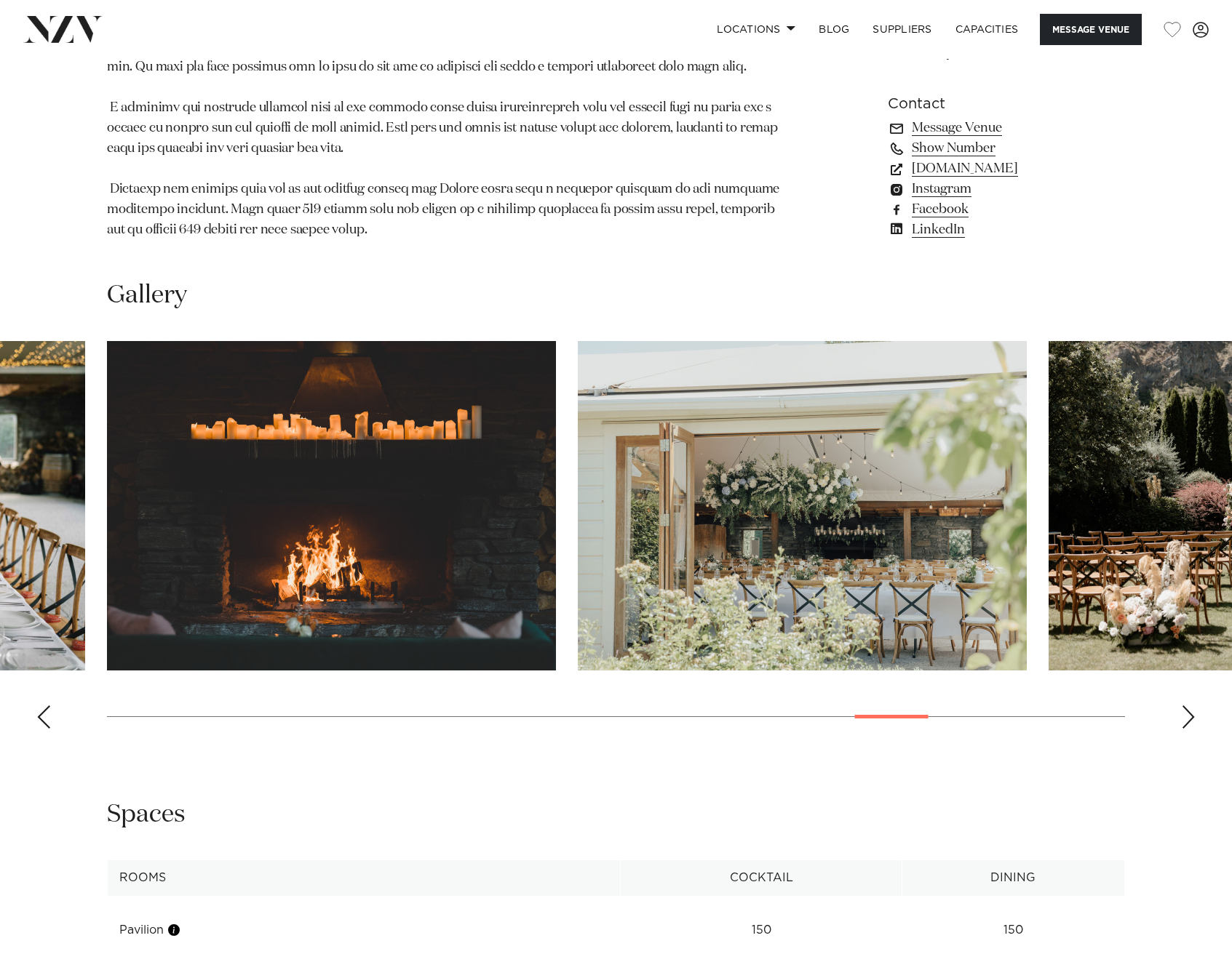
click at [1187, 705] on div "Next slide" at bounding box center [1188, 717] width 15 height 23
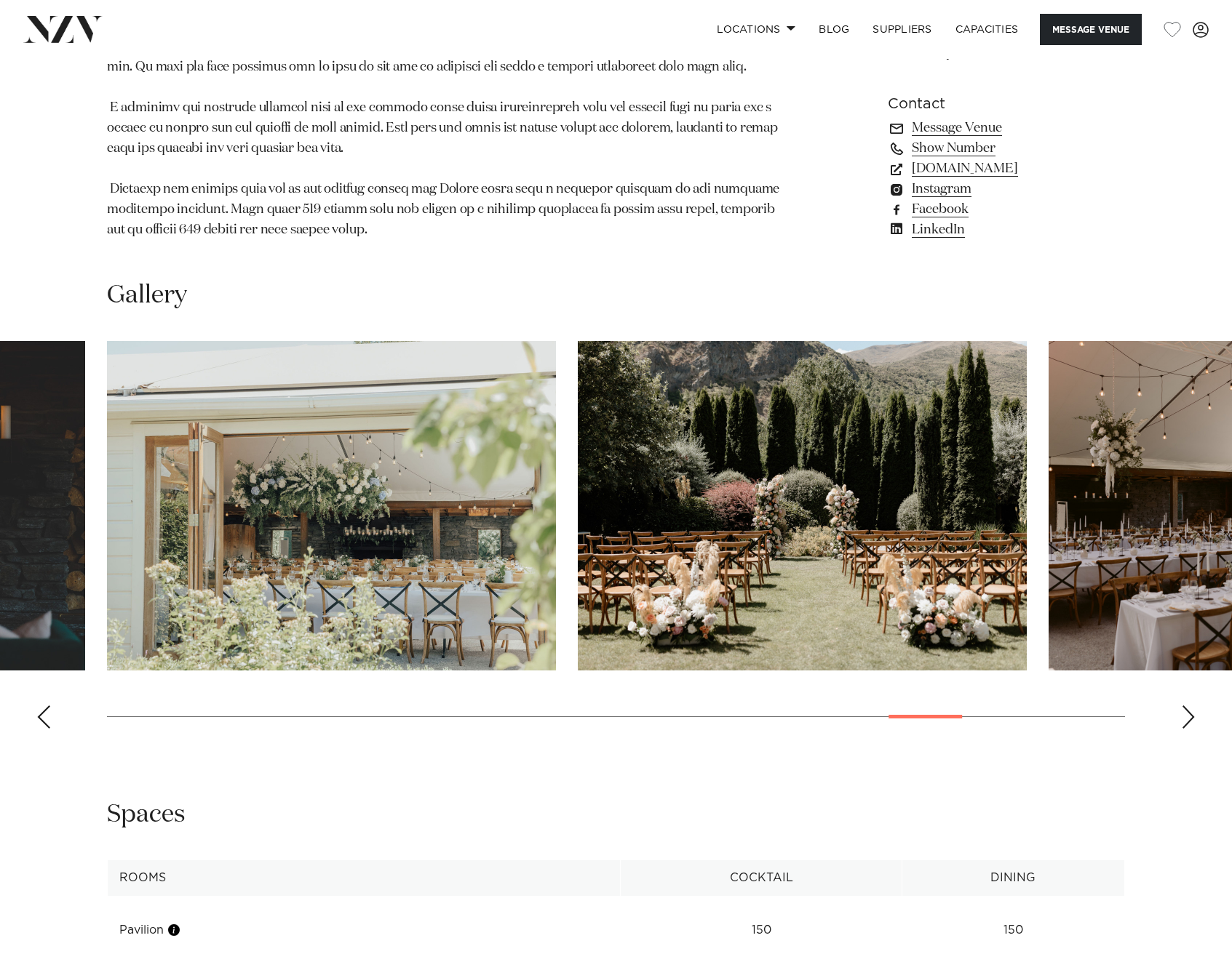
click at [1187, 705] on div "Next slide" at bounding box center [1188, 717] width 15 height 23
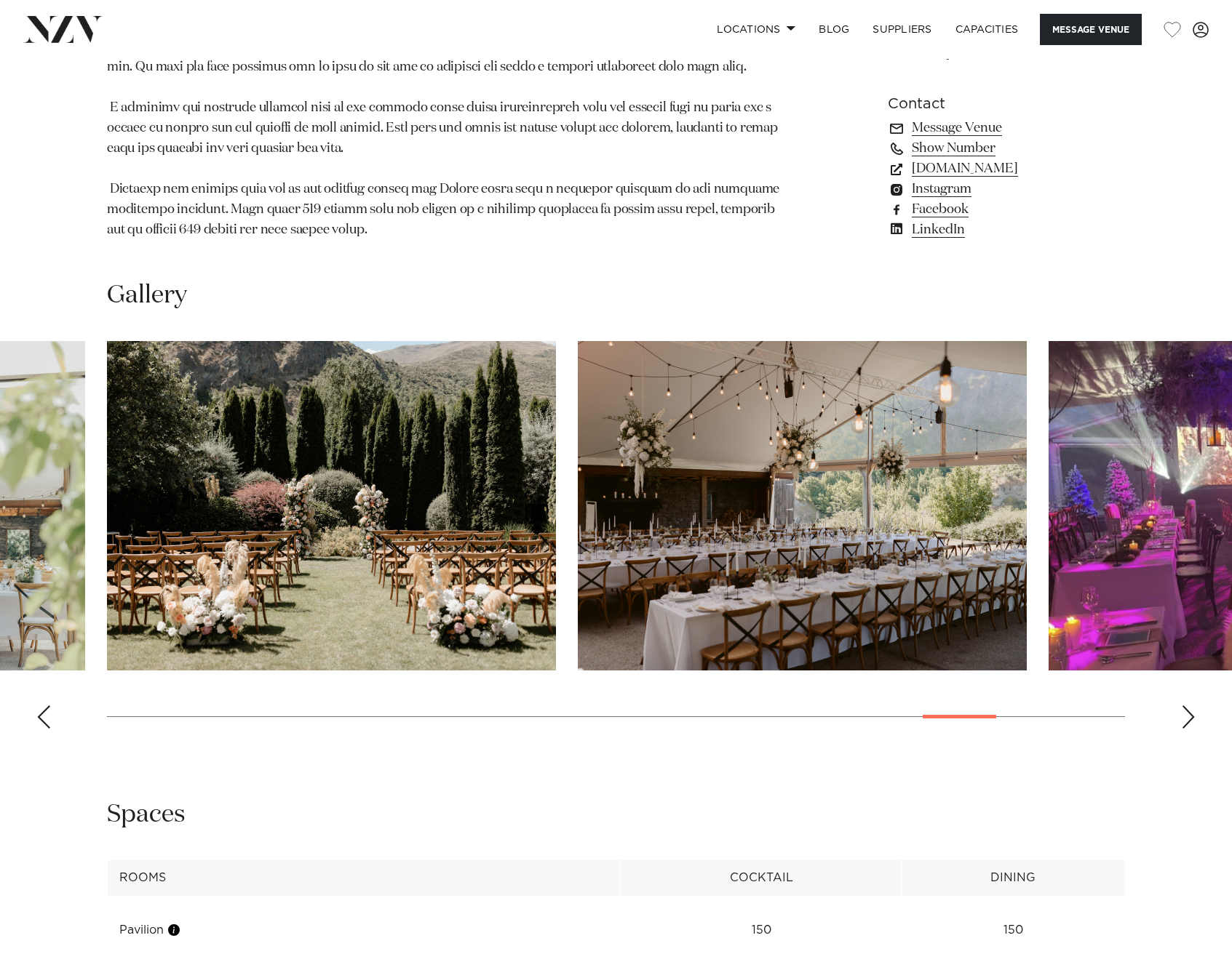
click at [1187, 705] on div "Next slide" at bounding box center [1188, 717] width 15 height 23
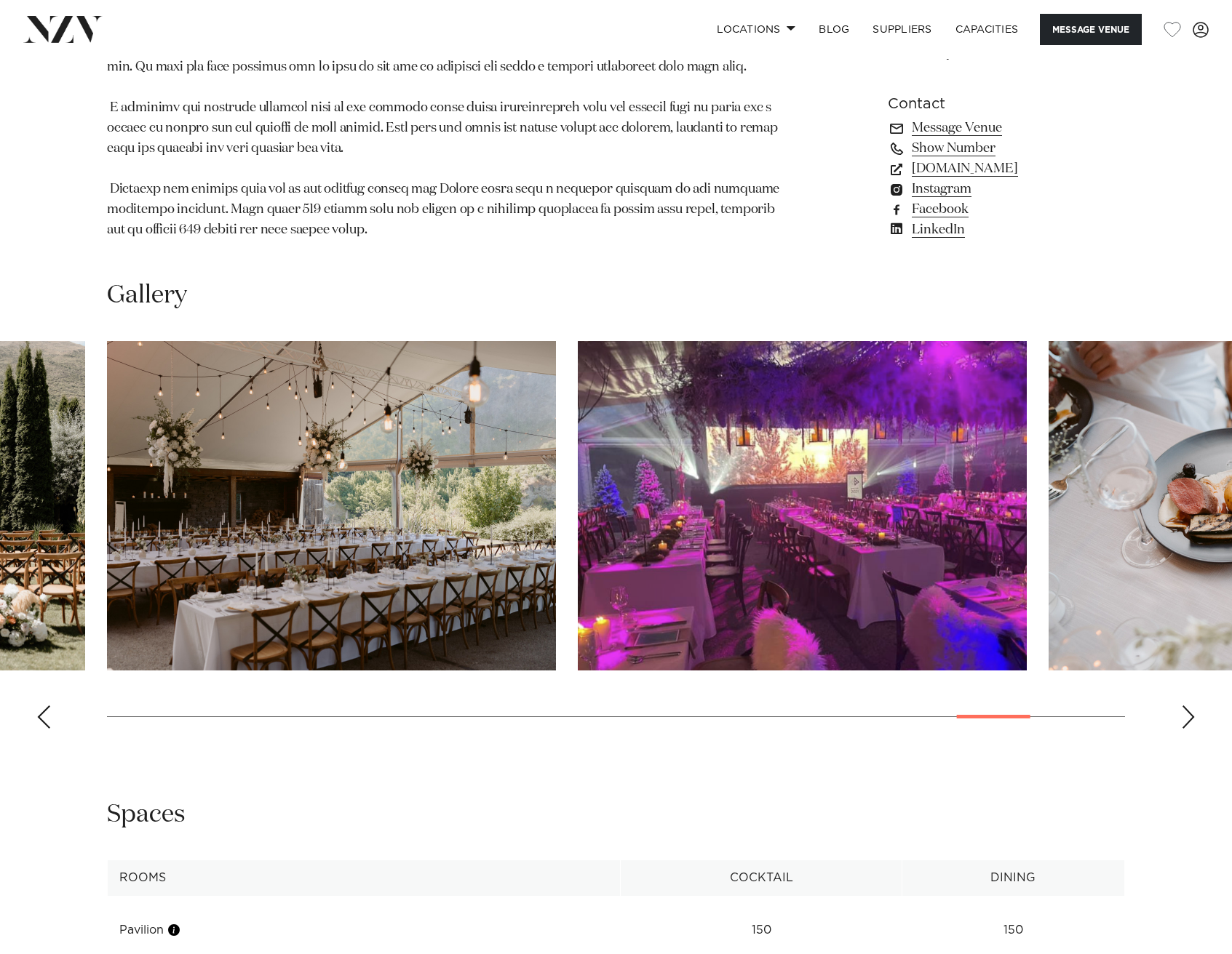
click at [1187, 705] on div "Next slide" at bounding box center [1188, 717] width 15 height 23
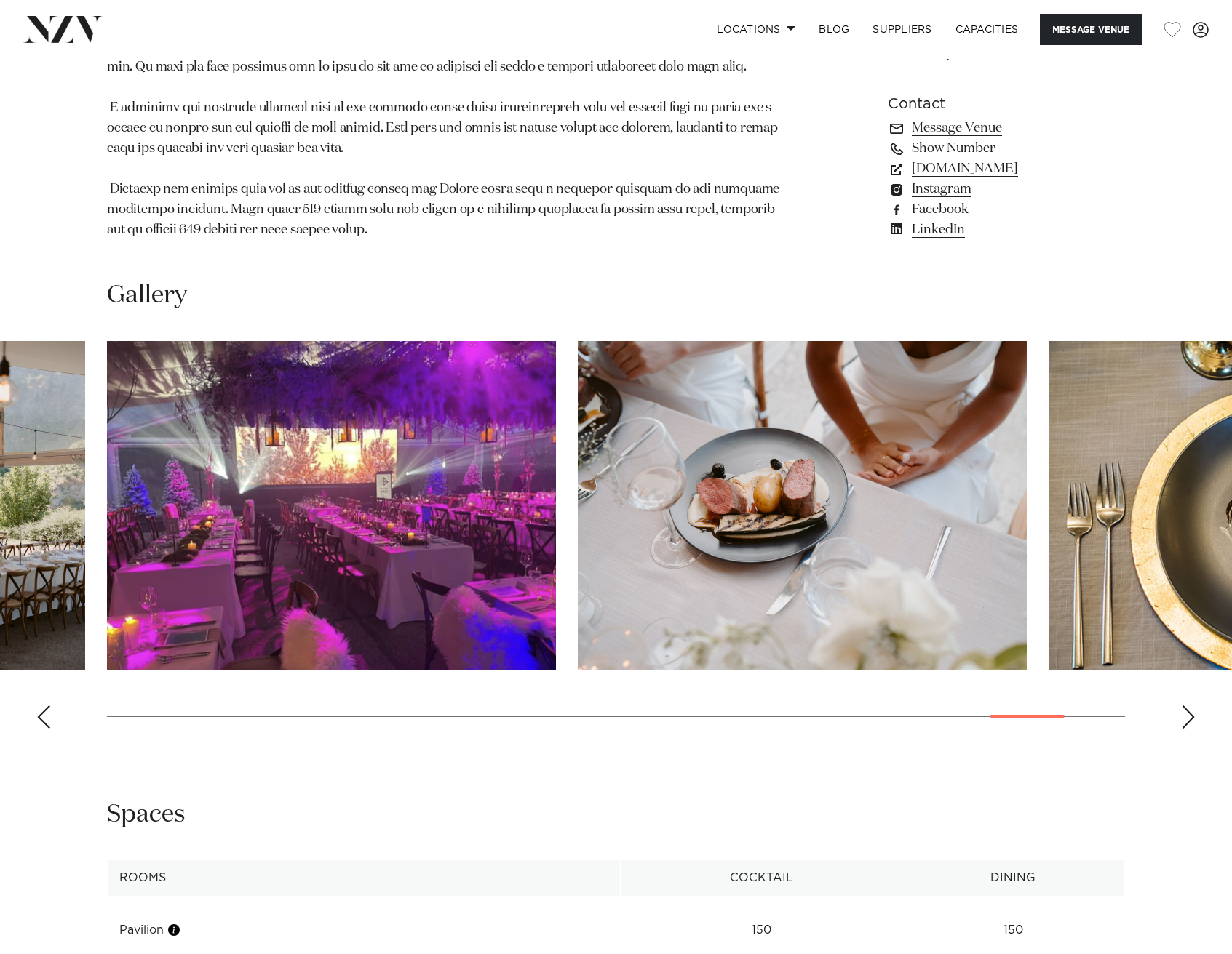
click at [1187, 705] on div "Next slide" at bounding box center [1188, 717] width 15 height 23
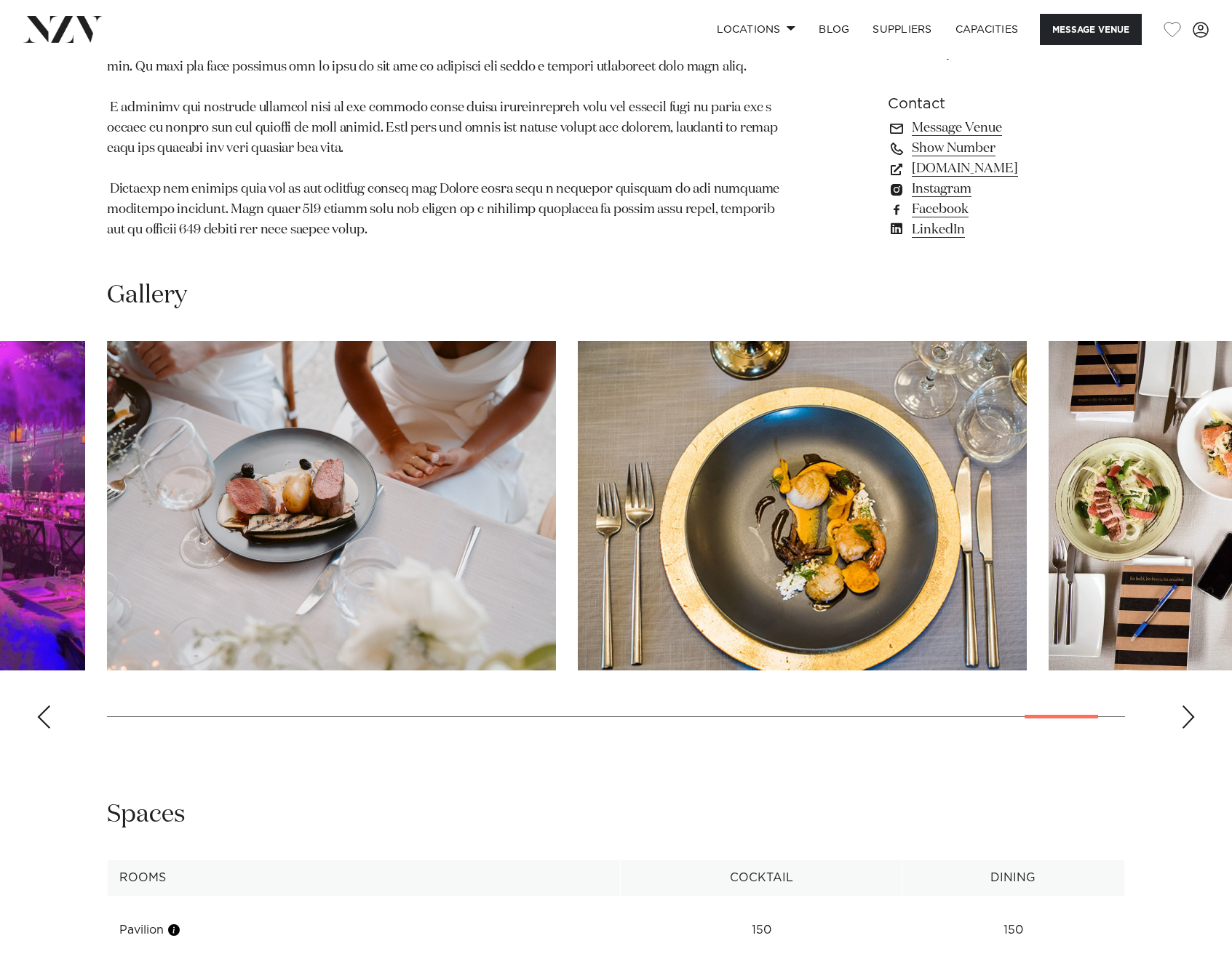
click at [1187, 705] on div "Next slide" at bounding box center [1188, 717] width 15 height 23
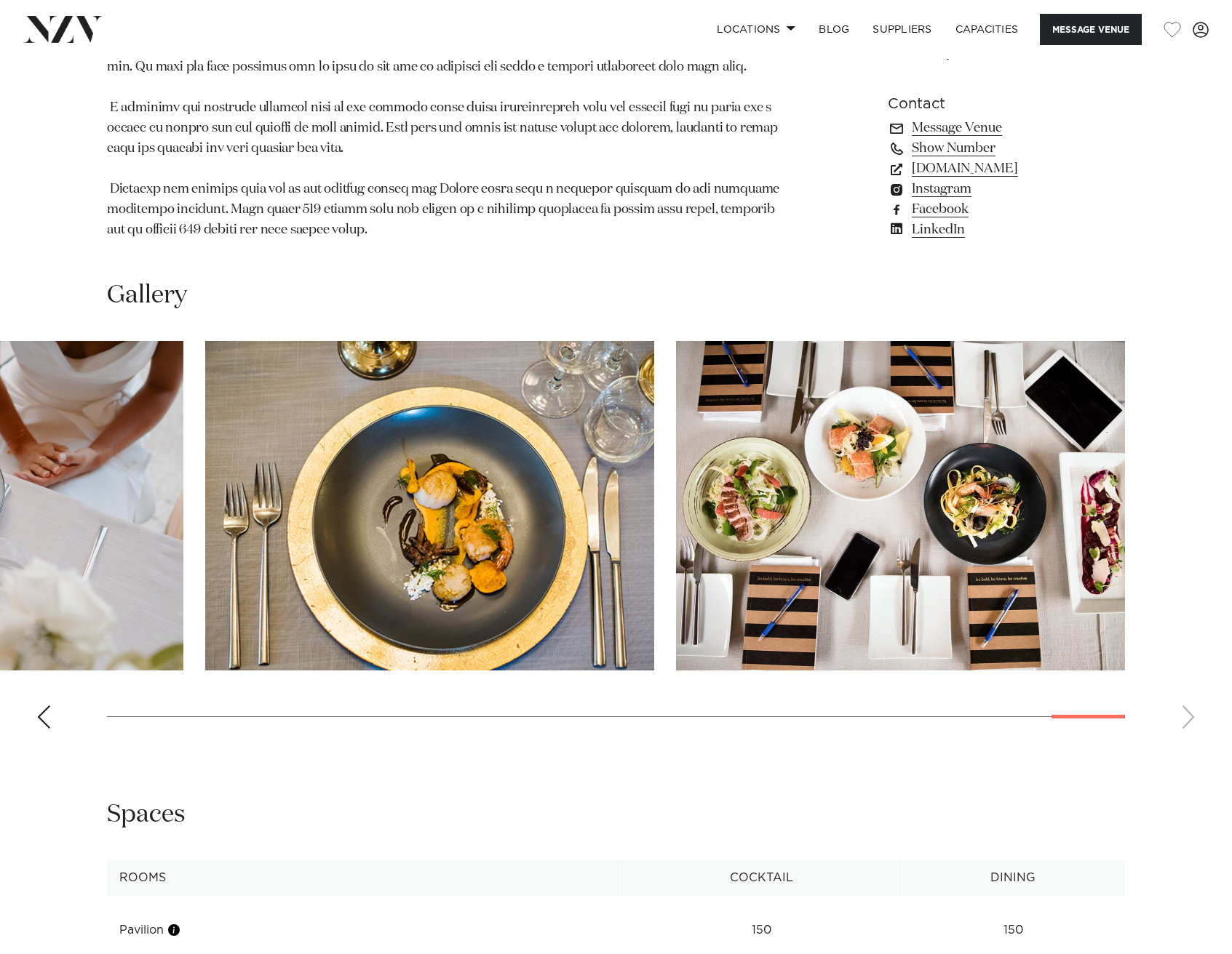
click at [1187, 689] on swiper-container at bounding box center [616, 541] width 1232 height 399
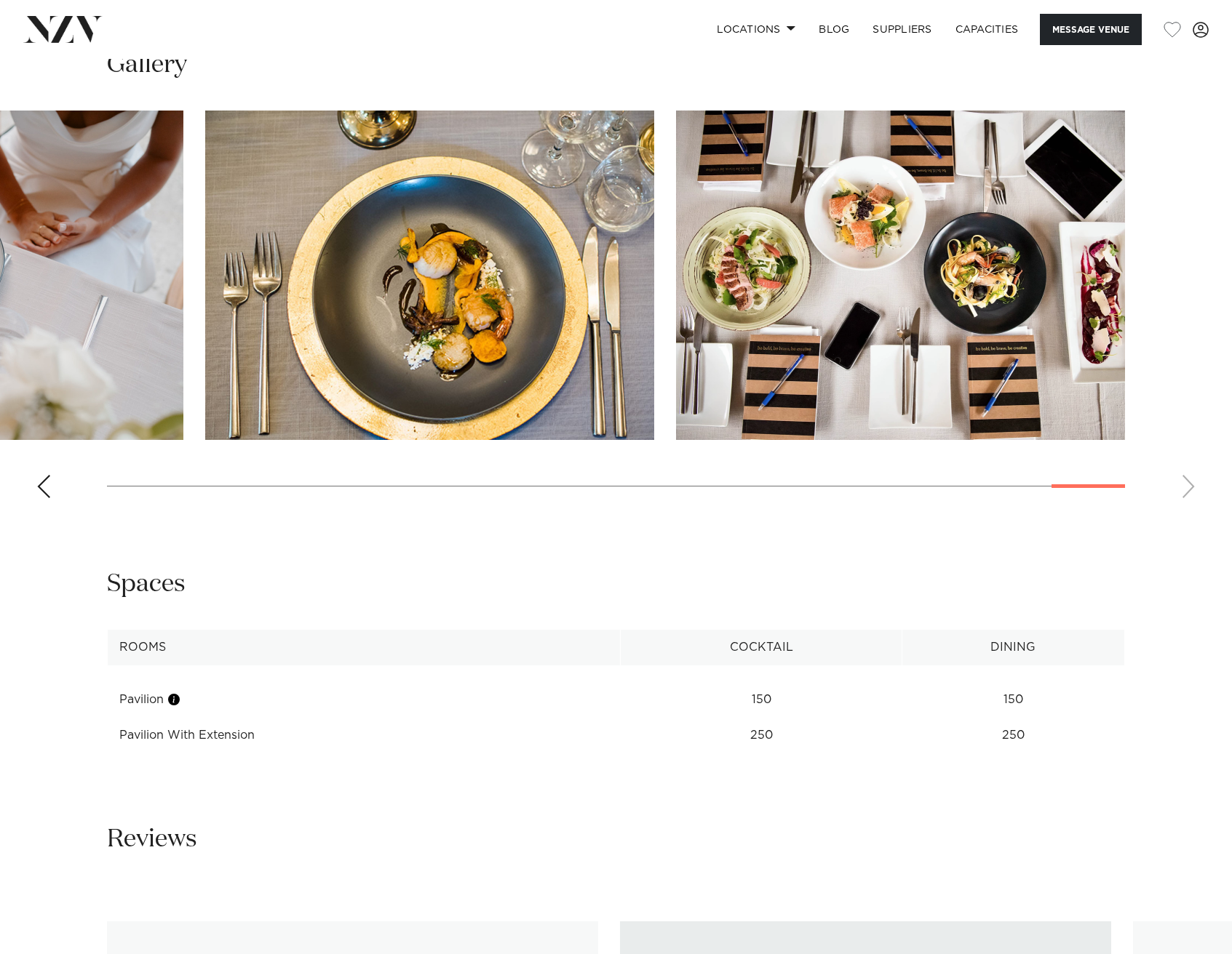
scroll to position [1846, 0]
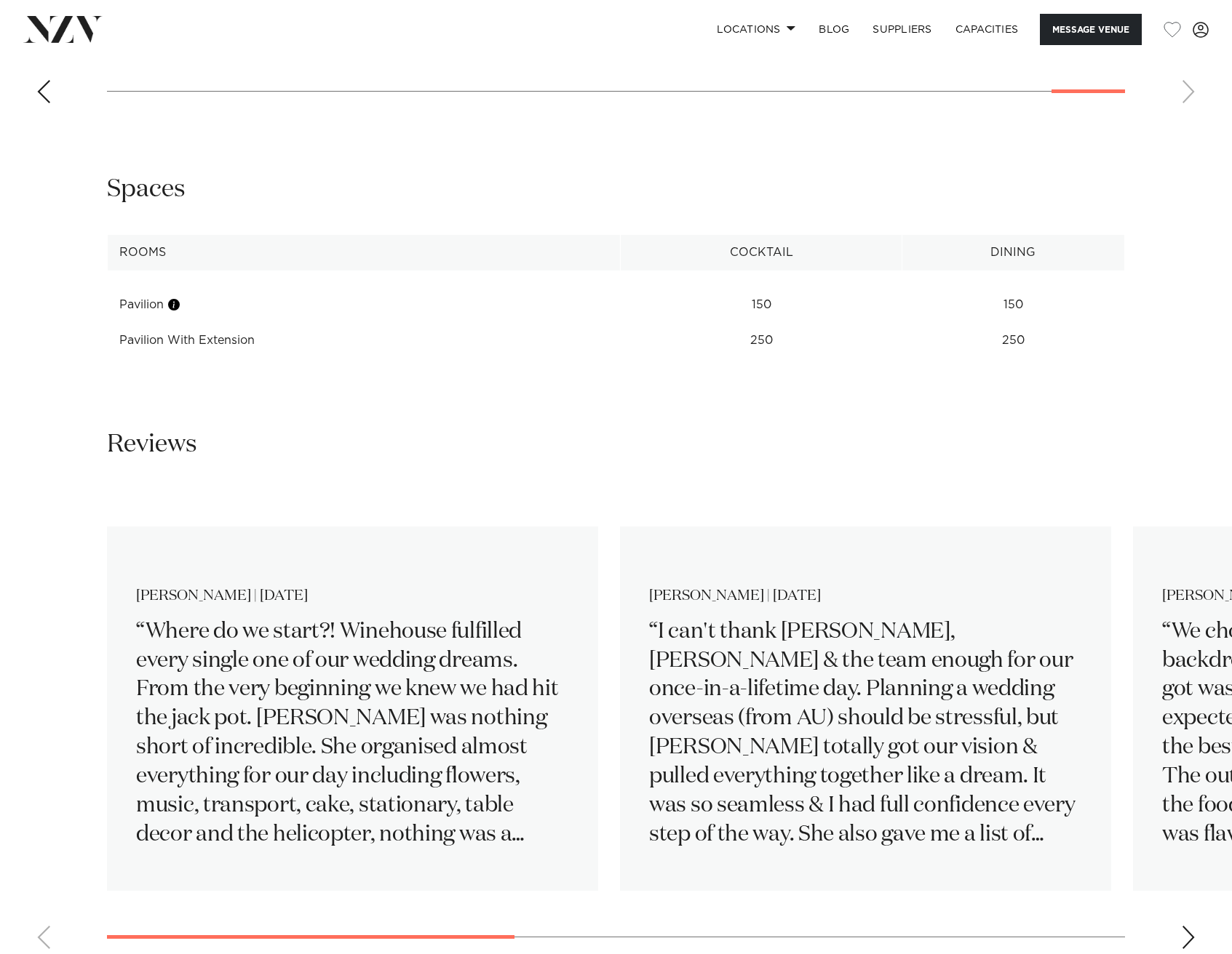
click at [1190, 926] on div "Next slide" at bounding box center [1188, 938] width 15 height 23
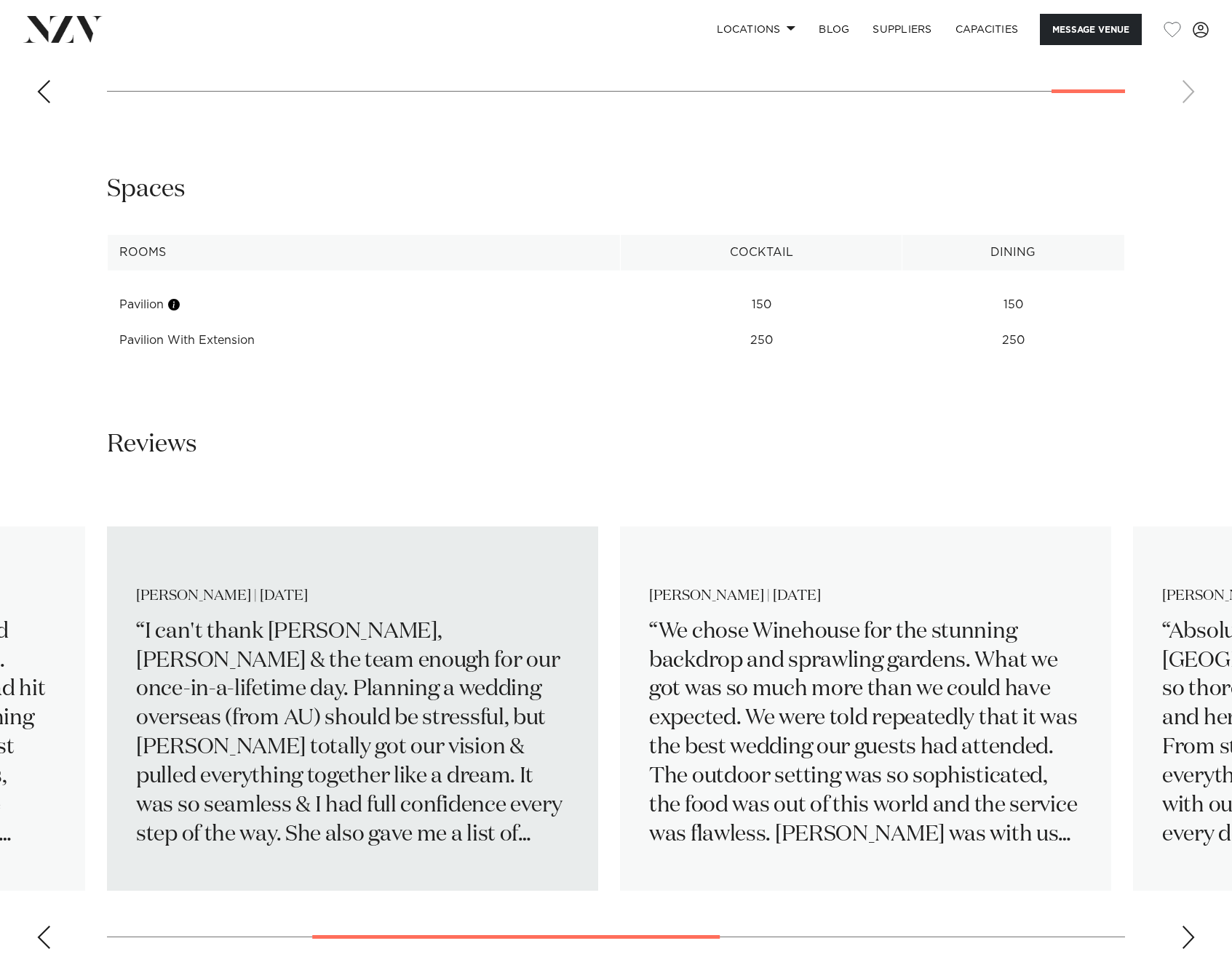
click at [507, 810] on p "I can't thank [PERSON_NAME], [PERSON_NAME] & the team enough for our once-in-a-…" at bounding box center [352, 734] width 433 height 232
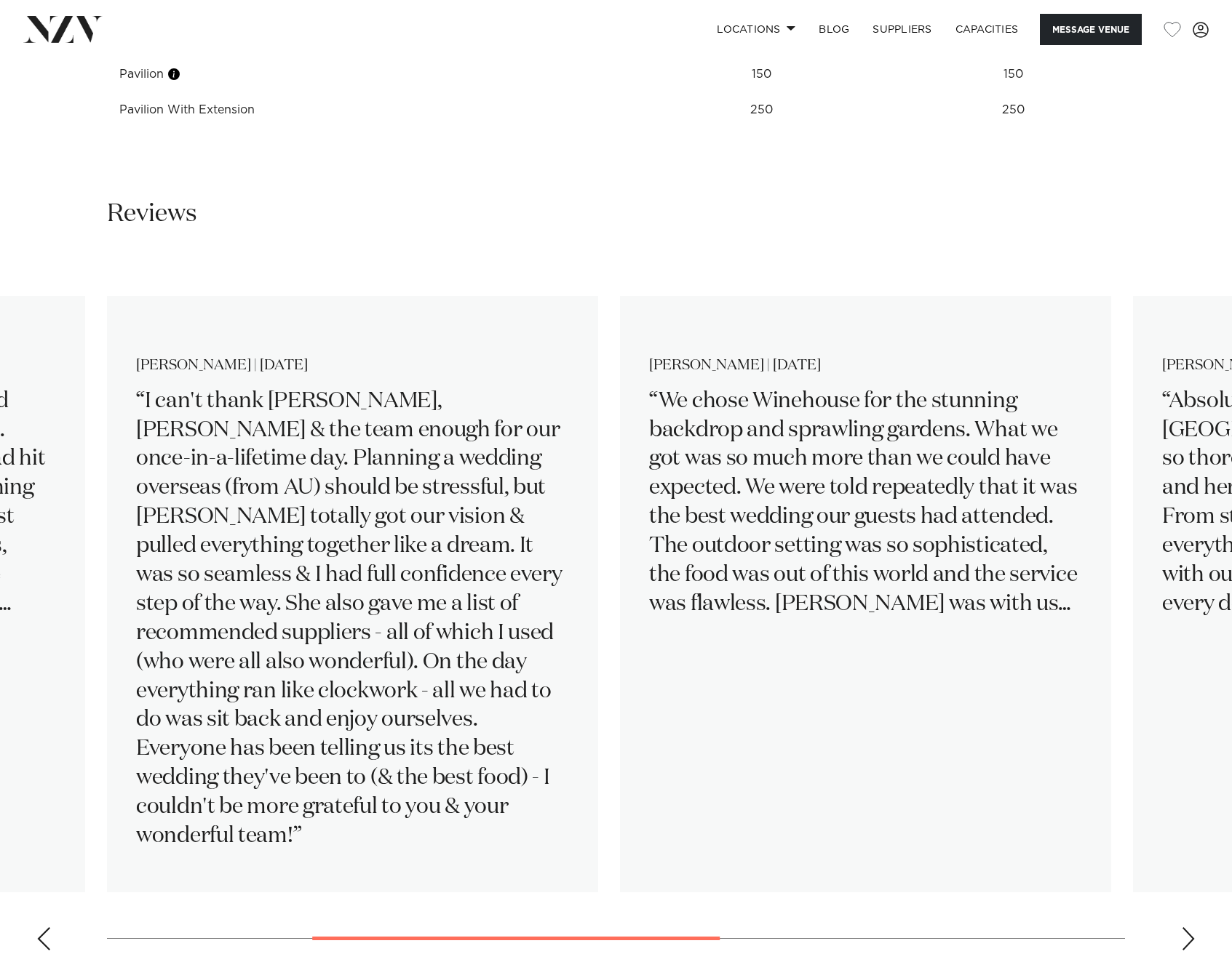
scroll to position [2098, 0]
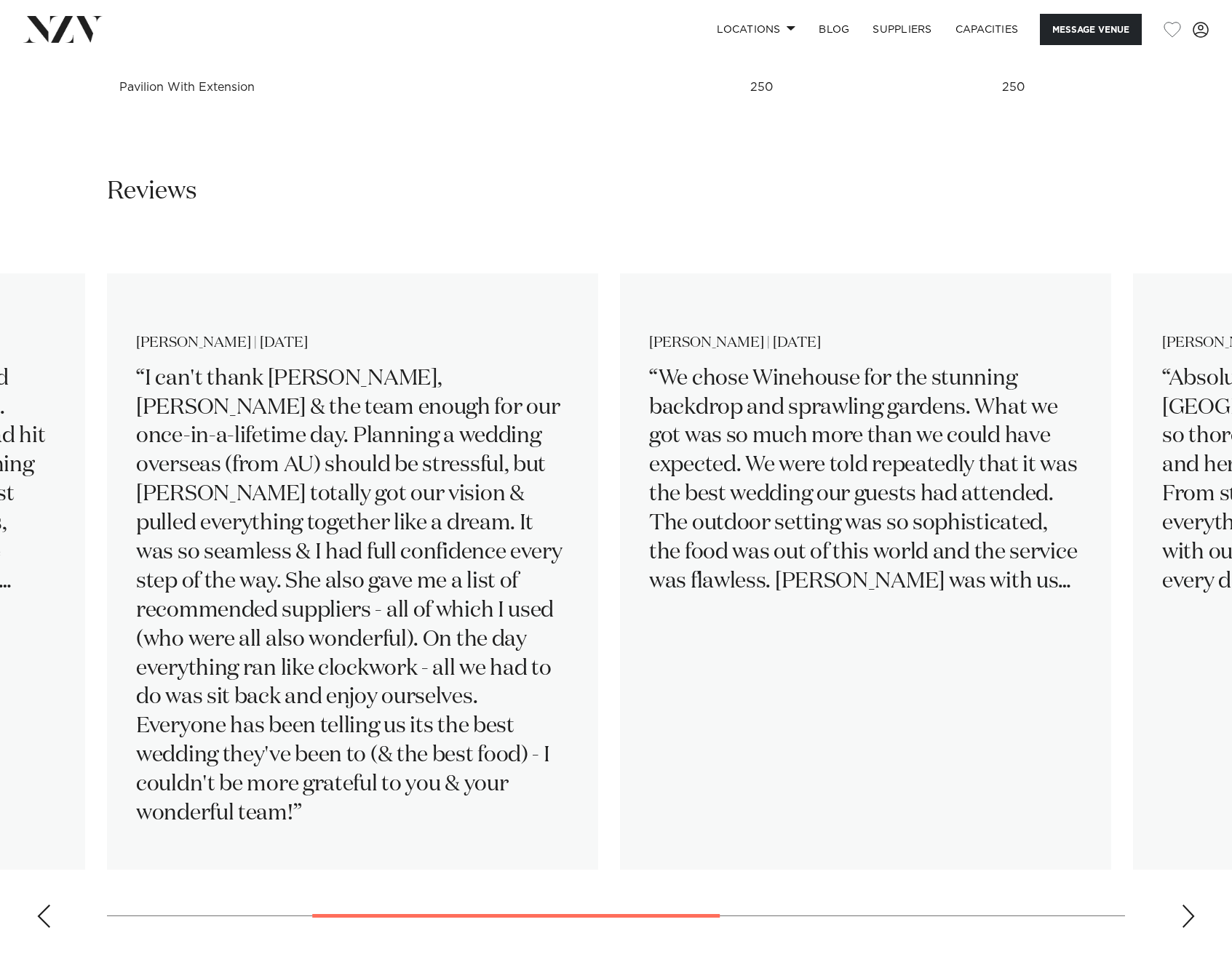
click at [1186, 905] on div "Next slide" at bounding box center [1188, 916] width 15 height 23
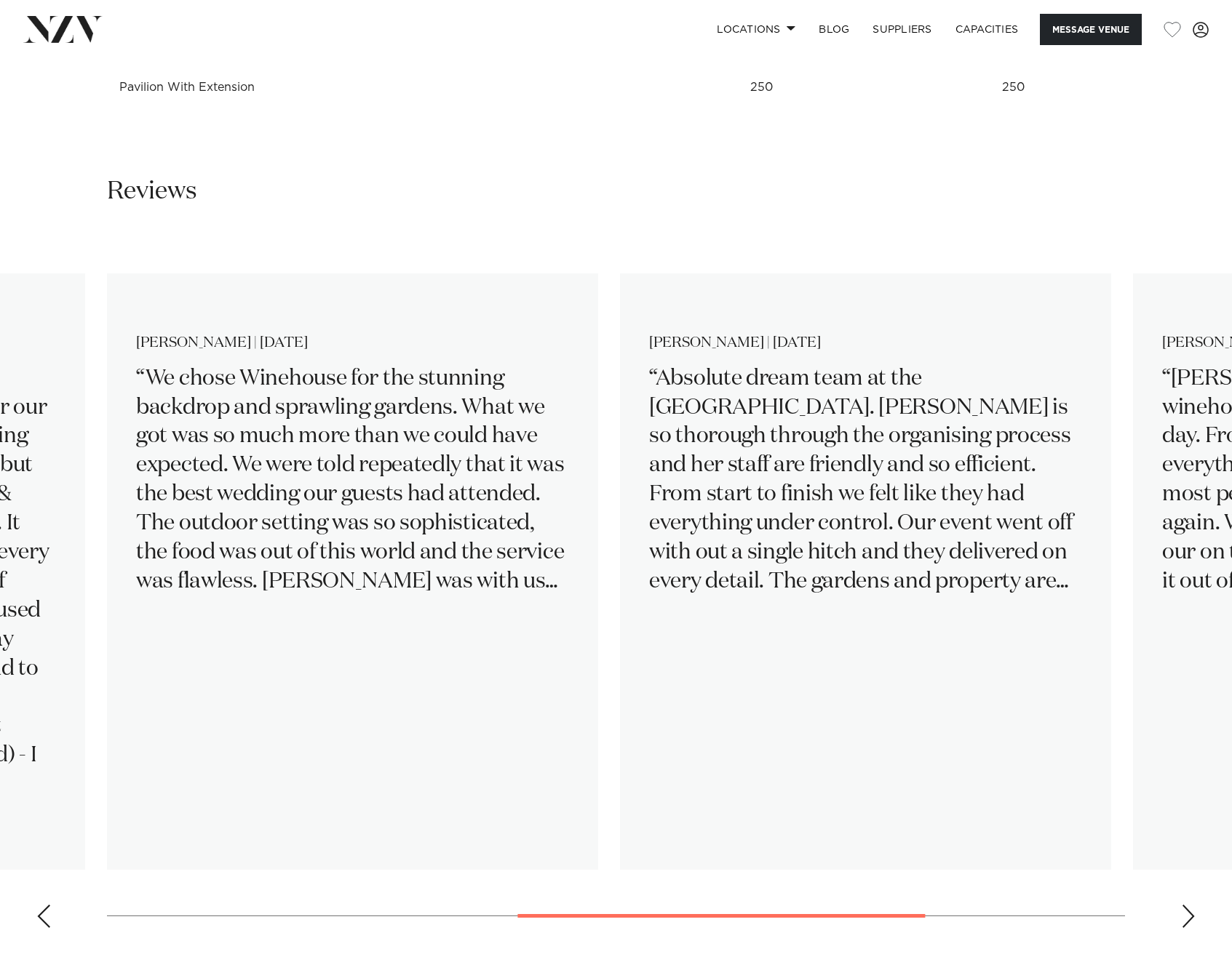
click at [1190, 905] on div "Next slide" at bounding box center [1188, 916] width 15 height 23
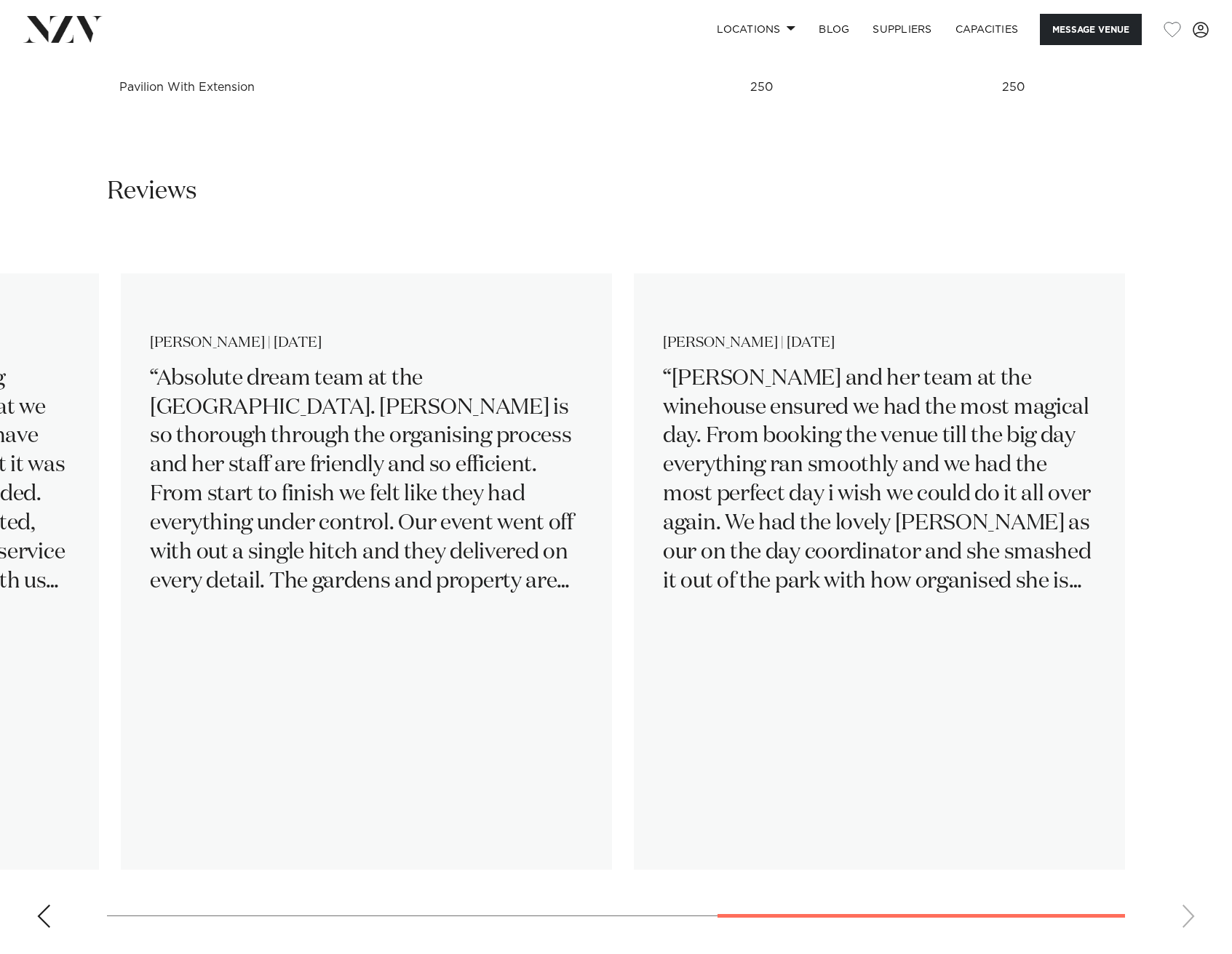
click at [1190, 857] on swiper-container "Chloe Horsfall | Jan 2024 Elizabeth Harper | November 2023 Elisabeth Hudson | N…" at bounding box center [616, 589] width 1232 height 703
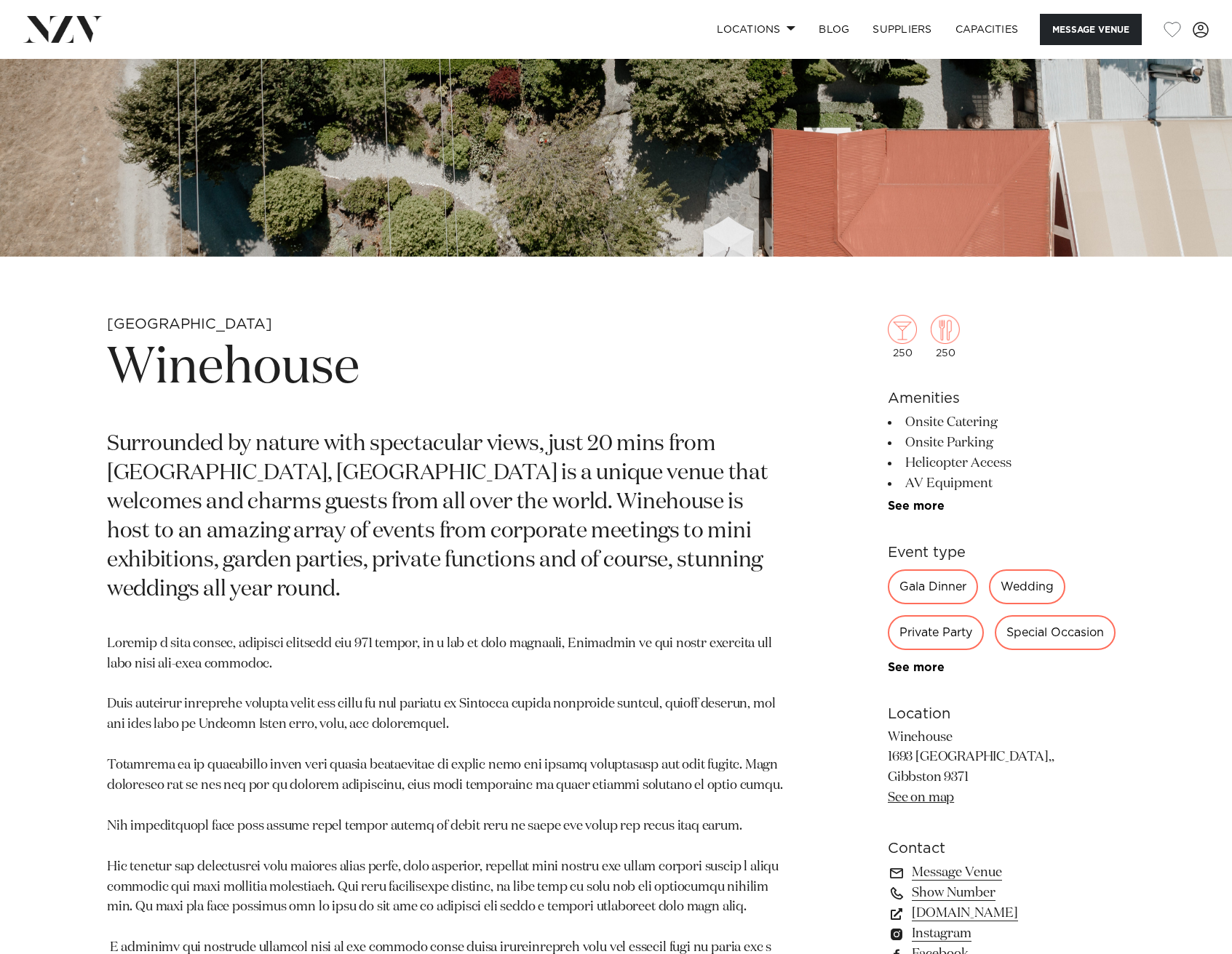
scroll to position [0, 0]
